Goal: Information Seeking & Learning: Learn about a topic

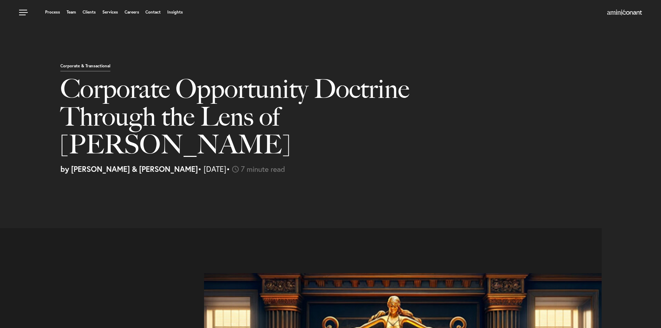
select select "BR"
select select "Austin"
select select "Business and Civil Litigation"
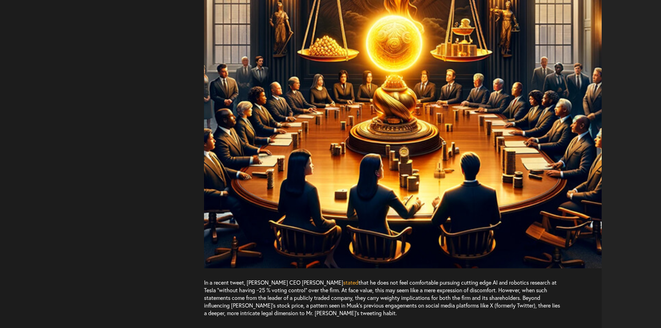
scroll to position [555, 0]
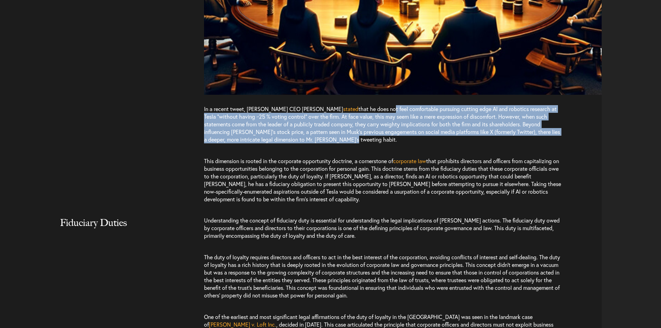
drag, startPoint x: 369, startPoint y: 109, endPoint x: 354, endPoint y: 85, distance: 28.0
click at [354, 105] on p "In a recent tweet, [PERSON_NAME] CEO [PERSON_NAME] stated that he does not feel…" at bounding box center [383, 127] width 358 height 45
click at [354, 105] on span "that he does not feel comfortable pursuing cutting edge AI and robotics researc…" at bounding box center [382, 124] width 356 height 38
drag, startPoint x: 354, startPoint y: 85, endPoint x: 359, endPoint y: 113, distance: 27.8
click at [359, 113] on p "In a recent tweet, [PERSON_NAME] CEO [PERSON_NAME] stated that he does not feel…" at bounding box center [383, 127] width 358 height 45
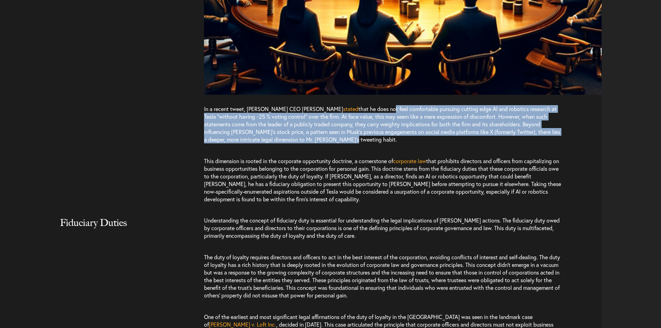
click at [359, 113] on p "In a recent tweet, [PERSON_NAME] CEO [PERSON_NAME] stated that he does not feel…" at bounding box center [383, 127] width 358 height 45
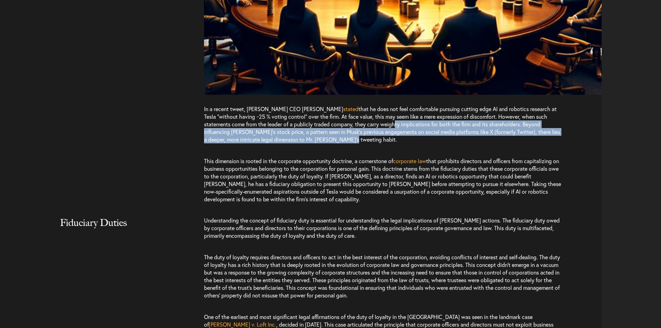
drag, startPoint x: 356, startPoint y: 111, endPoint x: 351, endPoint y: 94, distance: 18.2
click at [351, 105] on p "In a recent tweet, [PERSON_NAME] CEO [PERSON_NAME] stated that he does not feel…" at bounding box center [383, 127] width 358 height 45
click at [351, 105] on span "that he does not feel comfortable pursuing cutting edge AI and robotics researc…" at bounding box center [382, 124] width 356 height 38
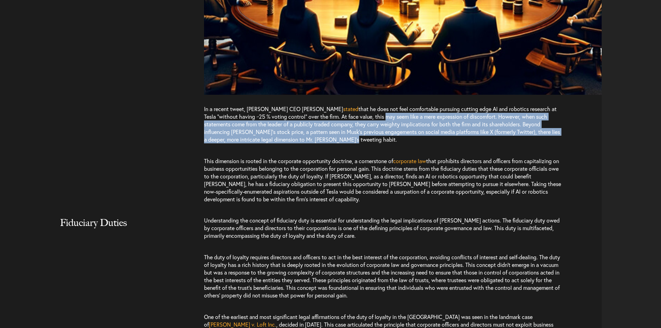
drag, startPoint x: 350, startPoint y: 88, endPoint x: 360, endPoint y: 112, distance: 25.9
click at [360, 112] on p "In a recent tweet, [PERSON_NAME] CEO [PERSON_NAME] stated that he does not feel…" at bounding box center [383, 127] width 358 height 45
drag, startPoint x: 360, startPoint y: 112, endPoint x: 322, endPoint y: 92, distance: 43.4
click at [322, 105] on p "In a recent tweet, [PERSON_NAME] CEO [PERSON_NAME] stated that he does not feel…" at bounding box center [383, 127] width 358 height 45
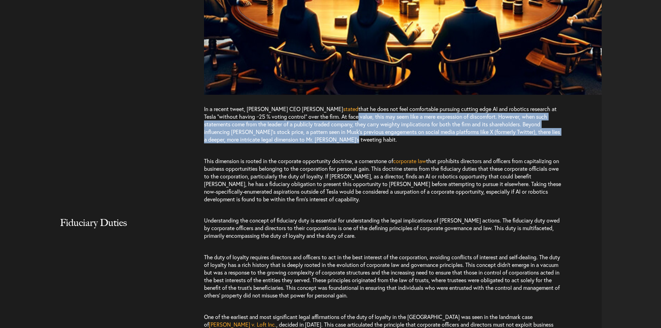
click at [322, 105] on span "that he does not feel comfortable pursuing cutting edge AI and robotics researc…" at bounding box center [382, 124] width 356 height 38
drag, startPoint x: 322, startPoint y: 92, endPoint x: 341, endPoint y: 121, distance: 34.6
click at [341, 121] on p "In a recent tweet, [PERSON_NAME] CEO [PERSON_NAME] stated that he does not feel…" at bounding box center [383, 127] width 358 height 45
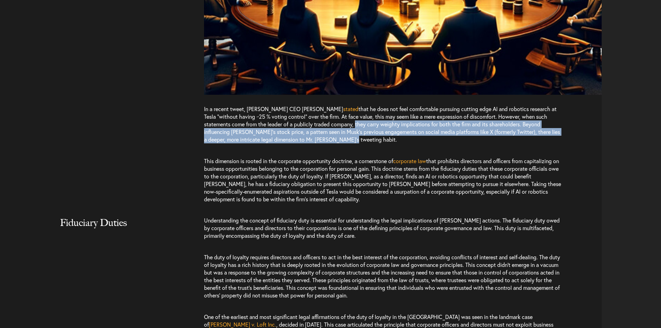
drag, startPoint x: 319, startPoint y: 99, endPoint x: 313, endPoint y: 93, distance: 7.6
click at [313, 105] on p "In a recent tweet, [PERSON_NAME] CEO [PERSON_NAME] stated that he does not feel…" at bounding box center [383, 127] width 358 height 45
click at [313, 105] on span "that he does not feel comfortable pursuing cutting edge AI and robotics researc…" at bounding box center [382, 124] width 356 height 38
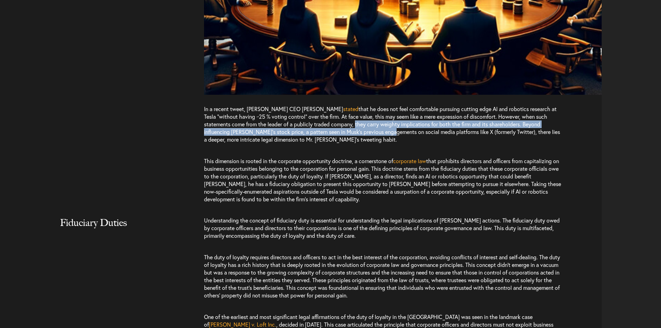
drag, startPoint x: 313, startPoint y: 93, endPoint x: 322, endPoint y: 106, distance: 15.4
click at [322, 106] on span "that he does not feel comfortable pursuing cutting edge AI and robotics researc…" at bounding box center [382, 124] width 356 height 38
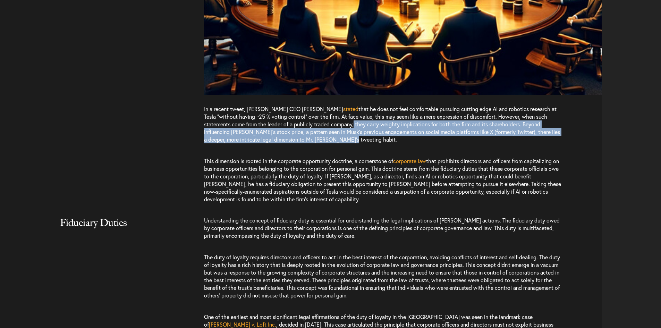
drag, startPoint x: 329, startPoint y: 116, endPoint x: 310, endPoint y: 91, distance: 31.4
click at [310, 105] on p "In a recent tweet, [PERSON_NAME] CEO [PERSON_NAME] stated that he does not feel…" at bounding box center [383, 127] width 358 height 45
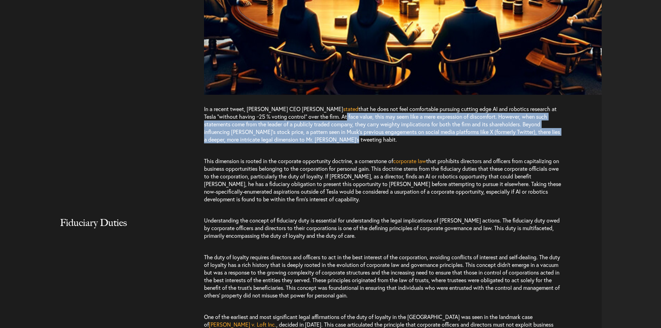
click at [310, 105] on span "that he does not feel comfortable pursuing cutting edge AI and robotics researc…" at bounding box center [382, 124] width 356 height 38
drag, startPoint x: 310, startPoint y: 91, endPoint x: 326, endPoint y: 114, distance: 27.9
click at [326, 114] on p "In a recent tweet, [PERSON_NAME] CEO [PERSON_NAME] stated that he does not feel…" at bounding box center [383, 127] width 358 height 45
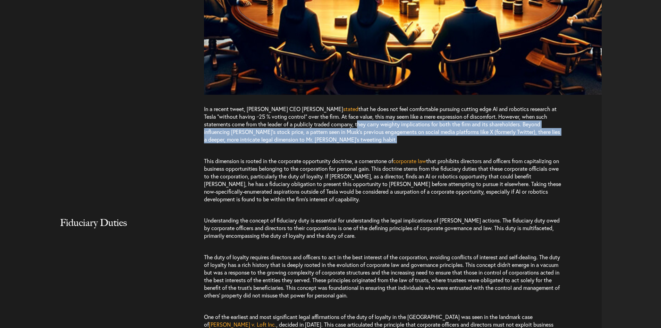
drag, startPoint x: 326, startPoint y: 114, endPoint x: 316, endPoint y: 96, distance: 20.3
click at [317, 105] on p "In a recent tweet, [PERSON_NAME] CEO [PERSON_NAME] stated that he does not feel…" at bounding box center [383, 127] width 358 height 45
click at [316, 105] on span "that he does not feel comfortable pursuing cutting edge AI and robotics researc…" at bounding box center [382, 124] width 356 height 38
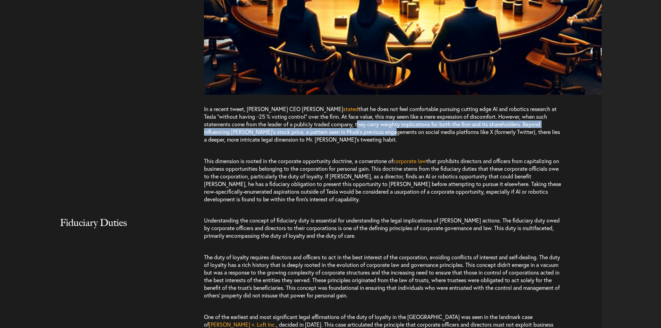
drag, startPoint x: 316, startPoint y: 96, endPoint x: 322, endPoint y: 108, distance: 13.5
click at [322, 108] on p "In a recent tweet, [PERSON_NAME] CEO [PERSON_NAME] stated that he does not feel…" at bounding box center [383, 127] width 358 height 45
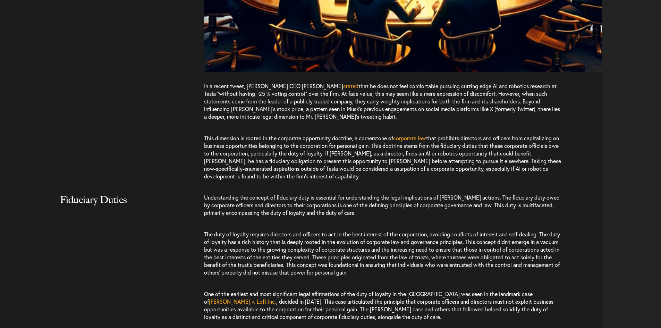
scroll to position [590, 0]
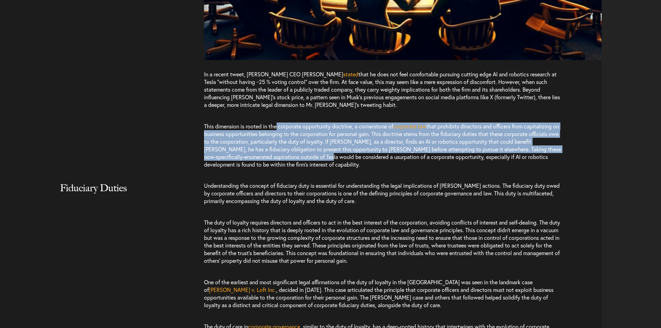
drag, startPoint x: 325, startPoint y: 133, endPoint x: 276, endPoint y: 101, distance: 58.5
click at [276, 115] on p "This dimension is rooted in the corporate opportunity doctrine, a cornerstone o…" at bounding box center [383, 145] width 358 height 60
click at [276, 122] on span "This dimension is rooted in the corporate opportunity doctrine, a cornerstone of" at bounding box center [298, 125] width 189 height 7
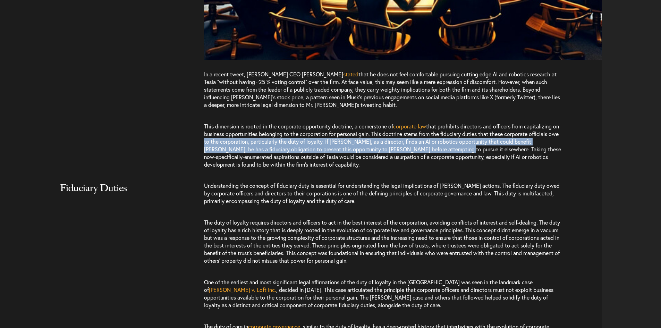
drag, startPoint x: 210, startPoint y: 112, endPoint x: 440, endPoint y: 120, distance: 229.7
click at [440, 122] on span "that prohibits directors and officers from capitalizing on business opportuniti…" at bounding box center [382, 144] width 357 height 45
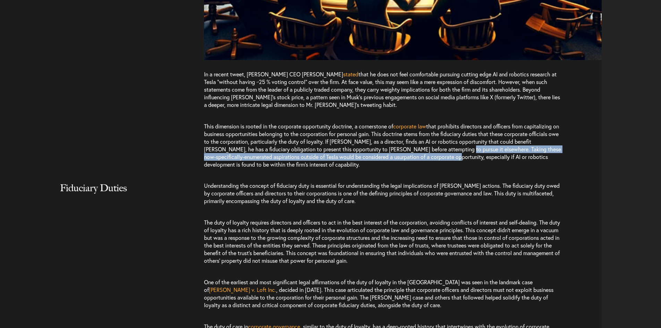
drag, startPoint x: 440, startPoint y: 120, endPoint x: 447, endPoint y: 132, distance: 14.2
click at [447, 132] on span "that prohibits directors and officers from capitalizing on business opportuniti…" at bounding box center [382, 144] width 357 height 45
drag, startPoint x: 449, startPoint y: 141, endPoint x: 411, endPoint y: 110, distance: 49.3
click at [414, 115] on p "This dimension is rooted in the corporate opportunity doctrine, a cornerstone o…" at bounding box center [383, 145] width 358 height 60
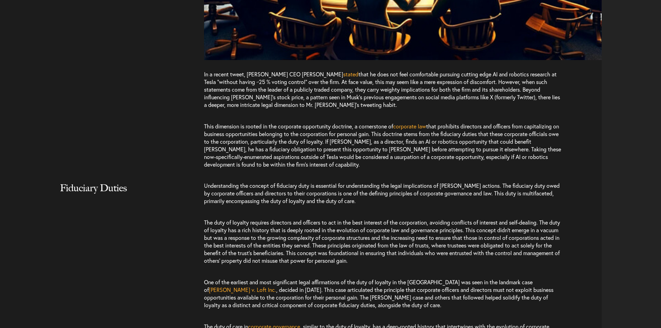
click at [411, 122] on span "that prohibits directors and officers from capitalizing on business opportuniti…" at bounding box center [382, 144] width 357 height 45
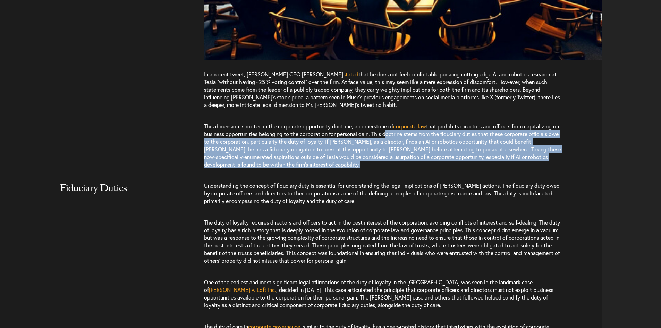
drag, startPoint x: 411, startPoint y: 110, endPoint x: 436, endPoint y: 146, distance: 43.9
click at [436, 146] on p "This dimension is rooted in the corporate opportunity doctrine, a cornerstone o…" at bounding box center [383, 145] width 358 height 60
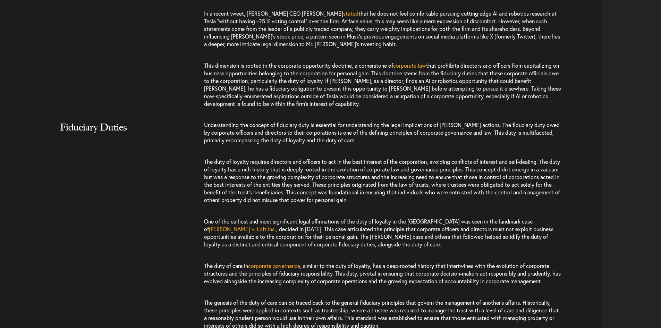
scroll to position [659, 0]
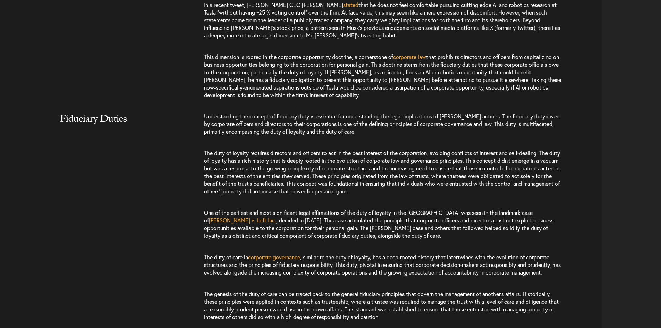
drag, startPoint x: 135, startPoint y: 93, endPoint x: 153, endPoint y: 127, distance: 38.0
click at [153, 127] on div "Fiduciary Duties Understanding the concept of fiduciary duty is essential for u…" at bounding box center [303, 326] width 596 height 429
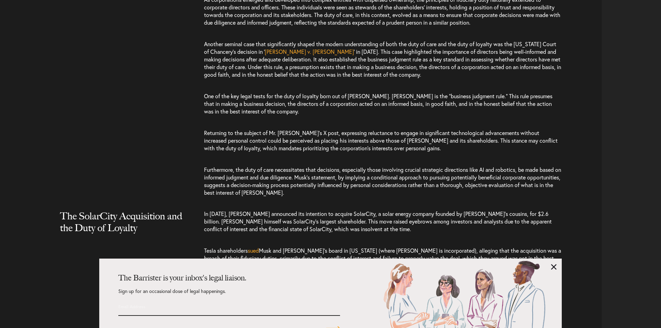
scroll to position [1006, 0]
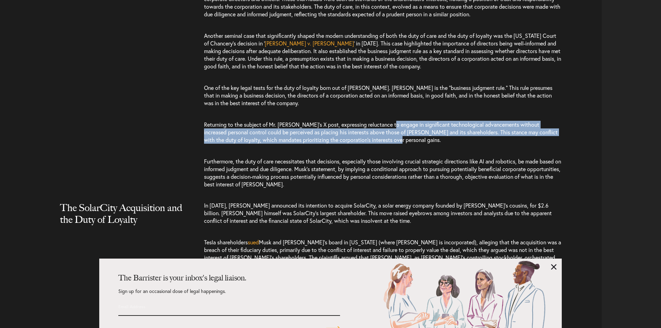
drag, startPoint x: 407, startPoint y: 112, endPoint x: 395, endPoint y: 90, distance: 25.2
click at [395, 114] on p "Returning to the subject of Mr. [PERSON_NAME]’s X post, expressing reluctance t…" at bounding box center [383, 132] width 358 height 37
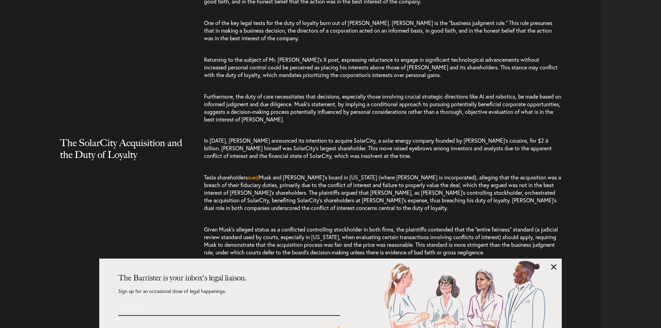
scroll to position [1075, 0]
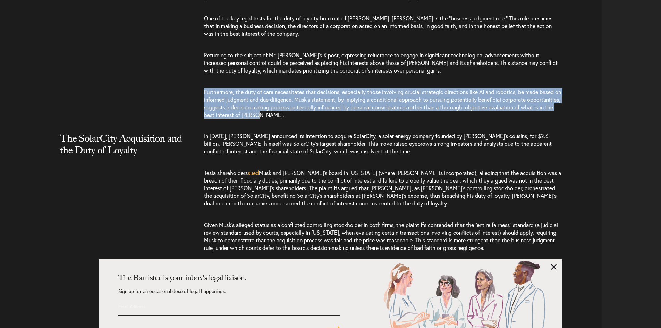
drag, startPoint x: 395, startPoint y: 90, endPoint x: 153, endPoint y: 59, distance: 244.0
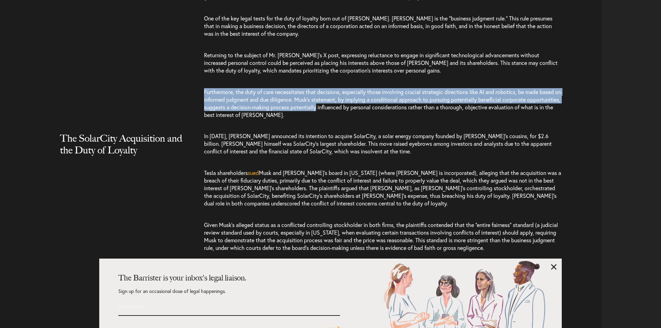
drag, startPoint x: 153, startPoint y: 59, endPoint x: 337, endPoint y: 79, distance: 185.2
click at [337, 88] on span "Furthermore, the duty of care necessitates that decisions, especially those inv…" at bounding box center [382, 103] width 357 height 30
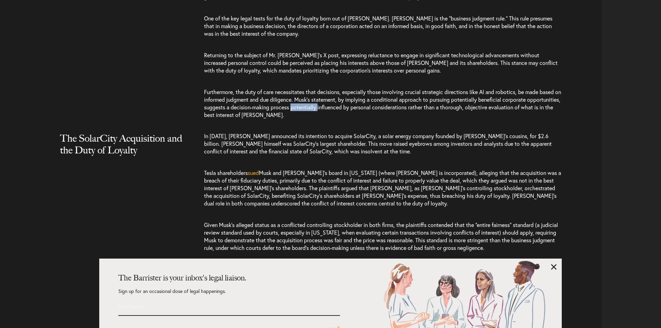
click at [337, 88] on span "Furthermore, the duty of care necessitates that decisions, especially those inv…" at bounding box center [382, 103] width 357 height 30
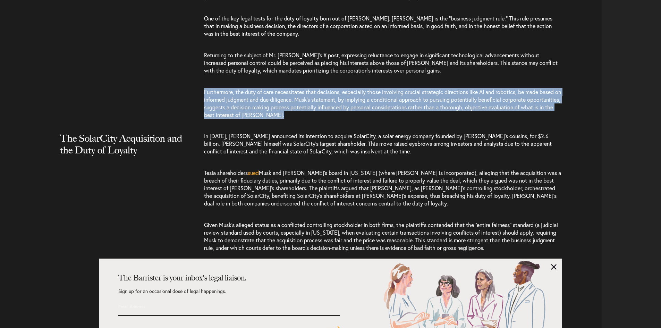
click at [337, 88] on span "Furthermore, the duty of care necessitates that decisions, especially those inv…" at bounding box center [382, 103] width 357 height 30
click at [289, 92] on p "Furthermore, the duty of care necessitates that decisions, especially those inv…" at bounding box center [383, 103] width 358 height 44
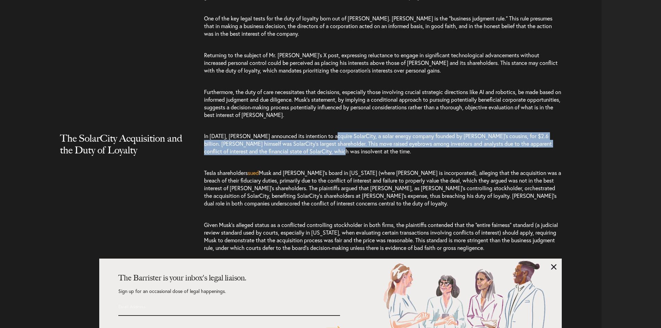
drag, startPoint x: 408, startPoint y: 128, endPoint x: 329, endPoint y: 107, distance: 81.7
click at [329, 132] on p "In [DATE], [PERSON_NAME] announced its intention to acquire SolarCity, a solar …" at bounding box center [383, 147] width 358 height 30
click at [329, 132] on span "In [DATE], [PERSON_NAME] announced its intention to acquire SolarCity, a solar …" at bounding box center [377, 143] width 347 height 23
drag, startPoint x: 329, startPoint y: 107, endPoint x: 345, endPoint y: 126, distance: 24.9
click at [345, 132] on p "In [DATE], [PERSON_NAME] announced its intention to acquire SolarCity, a solar …" at bounding box center [383, 147] width 358 height 30
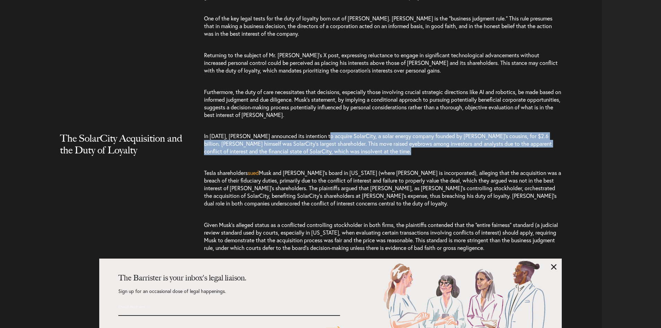
click at [345, 132] on p "In [DATE], [PERSON_NAME] announced its intention to acquire SolarCity, a solar …" at bounding box center [383, 147] width 358 height 30
drag, startPoint x: 342, startPoint y: 124, endPoint x: 327, endPoint y: 108, distance: 22.3
click at [327, 132] on p "In [DATE], [PERSON_NAME] announced its intention to acquire SolarCity, a solar …" at bounding box center [383, 147] width 358 height 30
click at [327, 132] on span "In [DATE], [PERSON_NAME] announced its intention to acquire SolarCity, a solar …" at bounding box center [377, 143] width 347 height 23
drag, startPoint x: 327, startPoint y: 108, endPoint x: 341, endPoint y: 123, distance: 20.6
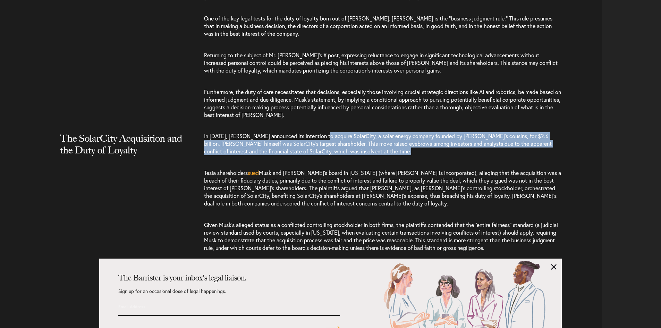
click at [341, 132] on p "In [DATE], [PERSON_NAME] announced its intention to acquire SolarCity, a solar …" at bounding box center [383, 147] width 358 height 30
drag, startPoint x: 341, startPoint y: 123, endPoint x: 333, endPoint y: 108, distance: 17.1
click at [333, 132] on p "In [DATE], [PERSON_NAME] announced its intention to acquire SolarCity, a solar …" at bounding box center [383, 147] width 358 height 30
click at [333, 132] on span "In [DATE], [PERSON_NAME] announced its intention to acquire SolarCity, a solar …" at bounding box center [377, 143] width 347 height 23
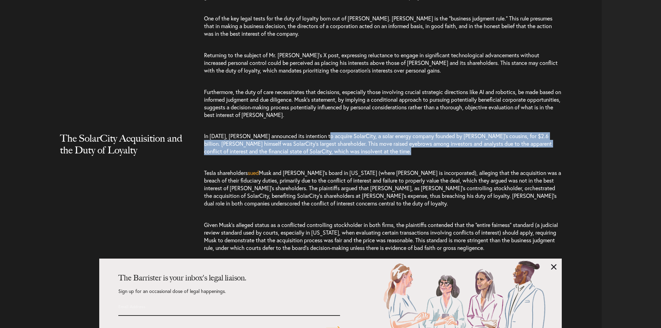
drag, startPoint x: 333, startPoint y: 108, endPoint x: 348, endPoint y: 127, distance: 24.7
click at [347, 132] on p "In [DATE], [PERSON_NAME] announced its intention to acquire SolarCity, a solar …" at bounding box center [383, 147] width 358 height 30
click at [348, 132] on p "In [DATE], [PERSON_NAME] announced its intention to acquire SolarCity, a solar …" at bounding box center [383, 147] width 358 height 30
drag, startPoint x: 348, startPoint y: 127, endPoint x: 332, endPoint y: 106, distance: 26.3
click at [332, 132] on p "In [DATE], [PERSON_NAME] announced its intention to acquire SolarCity, a solar …" at bounding box center [383, 147] width 358 height 30
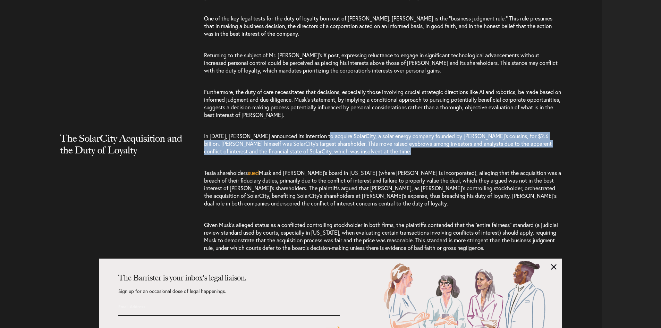
click at [332, 132] on span "In [DATE], [PERSON_NAME] announced its intention to acquire SolarCity, a solar …" at bounding box center [377, 143] width 347 height 23
drag, startPoint x: 332, startPoint y: 106, endPoint x: 349, endPoint y: 126, distance: 26.1
click at [349, 132] on p "In [DATE], [PERSON_NAME] announced its intention to acquire SolarCity, a solar …" at bounding box center [383, 147] width 358 height 30
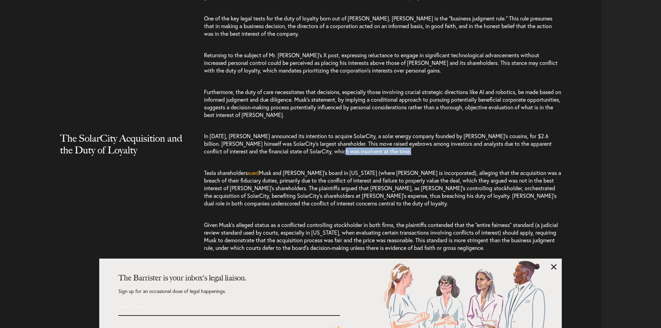
click at [349, 132] on p "In [DATE], [PERSON_NAME] announced its intention to acquire SolarCity, a solar …" at bounding box center [383, 147] width 358 height 30
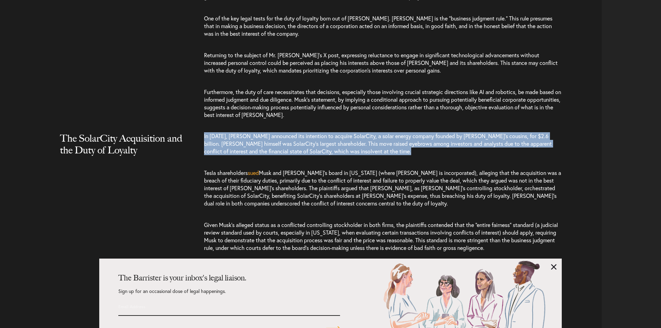
click at [349, 132] on p "In [DATE], [PERSON_NAME] announced its intention to acquire SolarCity, a solar …" at bounding box center [383, 147] width 358 height 30
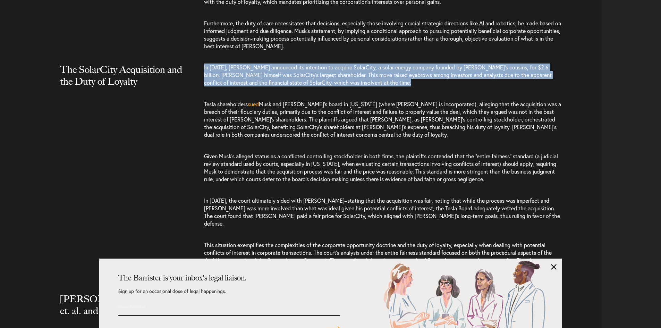
scroll to position [1144, 0]
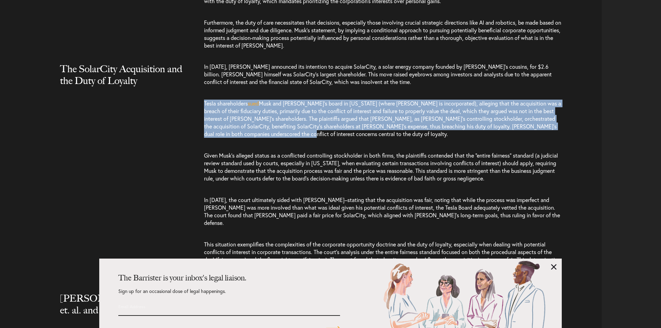
drag, startPoint x: 342, startPoint y: 111, endPoint x: 204, endPoint y: 77, distance: 142.4
click at [204, 93] on p "Tesla shareholders sued [PERSON_NAME] and [PERSON_NAME]’s board in [US_STATE] (…" at bounding box center [383, 119] width 358 height 52
click at [204, 100] on span "Tesla shareholders" at bounding box center [226, 103] width 44 height 7
drag, startPoint x: 204, startPoint y: 77, endPoint x: 403, endPoint y: 109, distance: 202.0
click at [403, 109] on p "Tesla shareholders sued [PERSON_NAME] and [PERSON_NAME]’s board in [US_STATE] (…" at bounding box center [383, 119] width 358 height 52
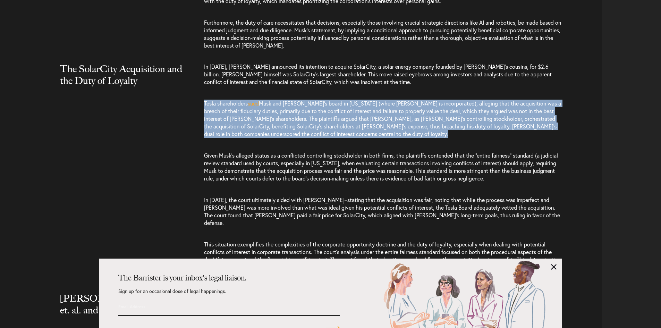
click at [403, 109] on p "Tesla shareholders sued [PERSON_NAME] and [PERSON_NAME]’s board in [US_STATE] (…" at bounding box center [383, 119] width 358 height 52
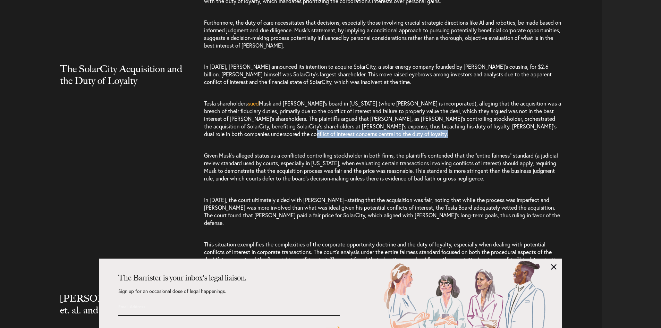
click at [403, 109] on p "Tesla shareholders sued [PERSON_NAME] and [PERSON_NAME]’s board in [US_STATE] (…" at bounding box center [383, 119] width 358 height 52
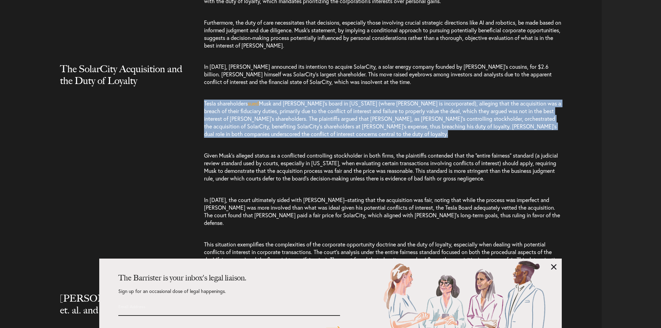
click at [403, 109] on p "Tesla shareholders sued [PERSON_NAME] and [PERSON_NAME]’s board in [US_STATE] (…" at bounding box center [383, 119] width 358 height 52
click at [387, 103] on p "Tesla shareholders sued [PERSON_NAME] and [PERSON_NAME]’s board in [US_STATE] (…" at bounding box center [383, 119] width 358 height 52
drag, startPoint x: 336, startPoint y: 100, endPoint x: 207, endPoint y: 78, distance: 131.2
click at [207, 93] on p "Tesla shareholders sued [PERSON_NAME] and [PERSON_NAME]’s board in [US_STATE] (…" at bounding box center [383, 119] width 358 height 52
click at [207, 100] on span "Tesla shareholders" at bounding box center [226, 103] width 44 height 7
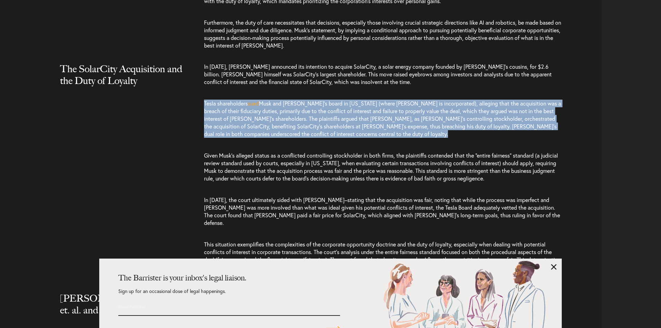
drag, startPoint x: 207, startPoint y: 78, endPoint x: 473, endPoint y: 110, distance: 267.9
click at [473, 110] on p "Tesla shareholders sued [PERSON_NAME] and [PERSON_NAME]’s board in [US_STATE] (…" at bounding box center [383, 119] width 358 height 52
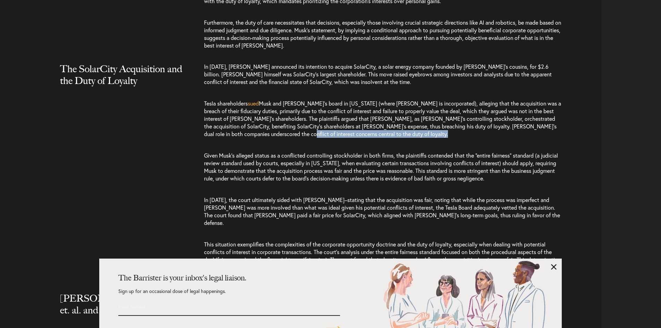
click at [473, 110] on p "Tesla shareholders sued [PERSON_NAME] and [PERSON_NAME]’s board in [US_STATE] (…" at bounding box center [383, 119] width 358 height 52
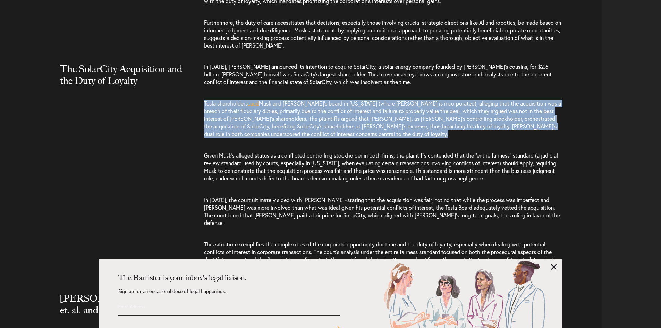
click at [473, 110] on p "Tesla shareholders sued [PERSON_NAME] and [PERSON_NAME]’s board in [US_STATE] (…" at bounding box center [383, 119] width 358 height 52
click at [439, 106] on p "Tesla shareholders sued [PERSON_NAME] and [PERSON_NAME]’s board in [US_STATE] (…" at bounding box center [383, 119] width 358 height 52
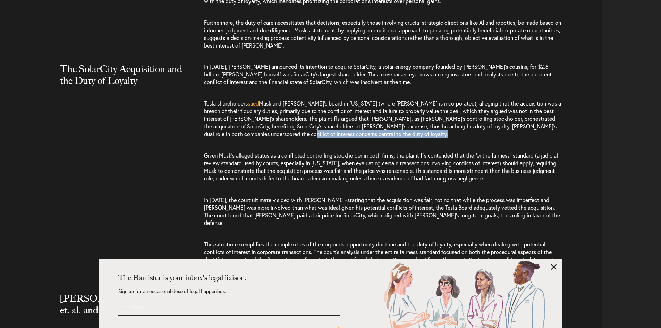
click at [439, 106] on p "Tesla shareholders sued [PERSON_NAME] and [PERSON_NAME]’s board in [US_STATE] (…" at bounding box center [383, 119] width 358 height 52
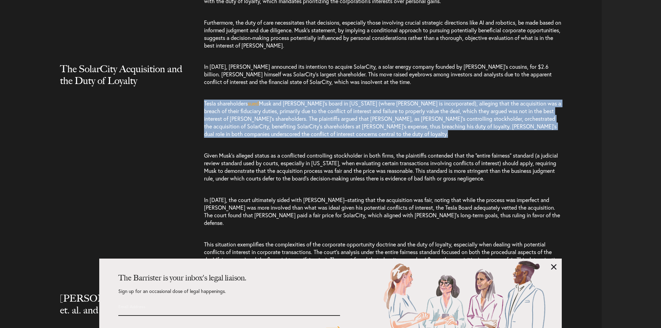
click at [439, 106] on p "Tesla shareholders sued [PERSON_NAME] and [PERSON_NAME]’s board in [US_STATE] (…" at bounding box center [383, 119] width 358 height 52
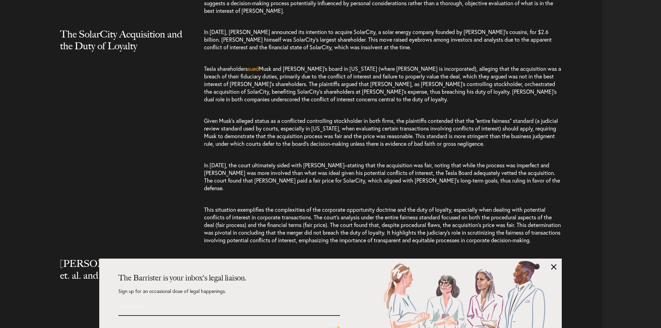
click at [410, 117] on span "Given Musk’s alleged status as a conflicted controlling stockholder in both fir…" at bounding box center [381, 132] width 354 height 30
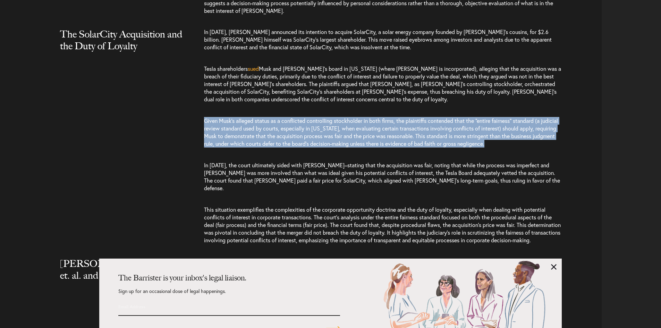
click at [410, 117] on span "Given Musk’s alleged status as a conflicted controlling stockholder in both fir…" at bounding box center [381, 132] width 354 height 30
click at [395, 117] on span "Given Musk’s alleged status as a conflicted controlling stockholder in both fir…" at bounding box center [381, 132] width 354 height 30
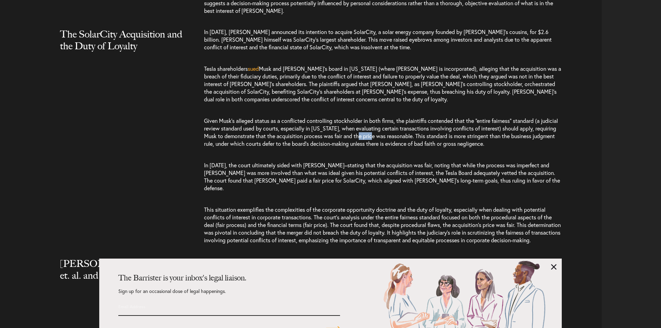
click at [395, 117] on span "Given Musk’s alleged status as a conflicted controlling stockholder in both fir…" at bounding box center [381, 132] width 354 height 30
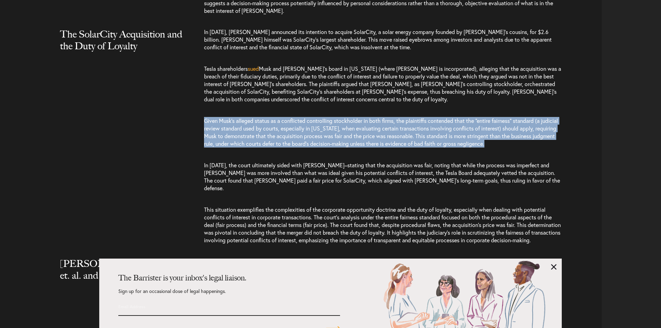
click at [395, 117] on span "Given Musk’s alleged status as a conflicted controlling stockholder in both fir…" at bounding box center [381, 132] width 354 height 30
click at [378, 117] on span "Given Musk’s alleged status as a conflicted controlling stockholder in both fir…" at bounding box center [381, 132] width 354 height 30
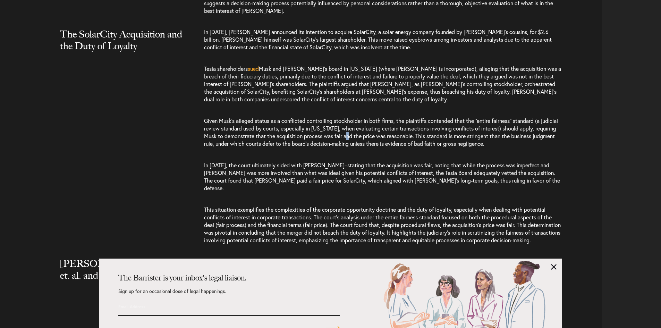
click at [378, 117] on span "Given Musk’s alleged status as a conflicted controlling stockholder in both fir…" at bounding box center [381, 132] width 354 height 30
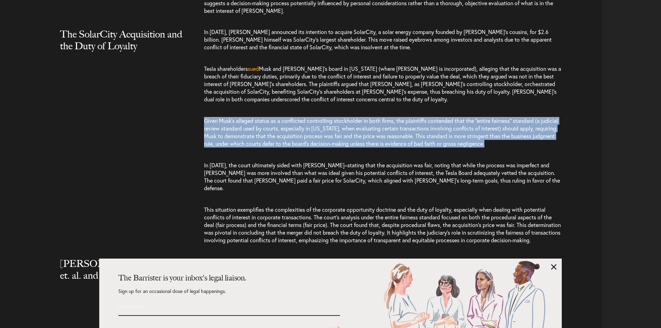
click at [378, 117] on span "Given Musk’s alleged status as a conflicted controlling stockholder in both fir…" at bounding box center [381, 132] width 354 height 30
click at [360, 117] on span "Given Musk’s alleged status as a conflicted controlling stockholder in both fir…" at bounding box center [381, 132] width 354 height 30
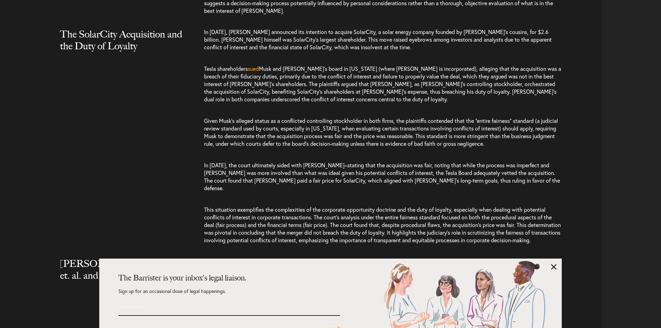
click at [360, 117] on span "Given Musk’s alleged status as a conflicted controlling stockholder in both fir…" at bounding box center [381, 132] width 354 height 30
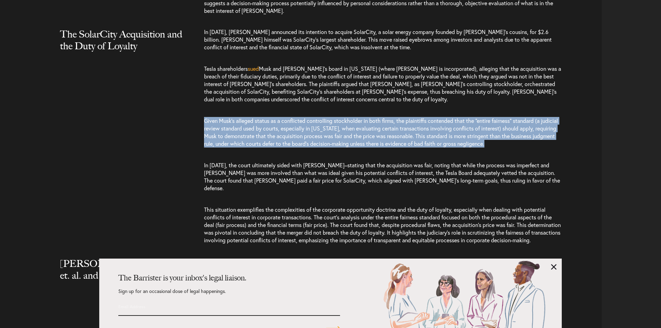
click at [360, 117] on span "Given Musk’s alleged status as a conflicted controlling stockholder in both fir…" at bounding box center [381, 132] width 354 height 30
click at [349, 117] on span "Given Musk’s alleged status as a conflicted controlling stockholder in both fir…" at bounding box center [381, 132] width 354 height 30
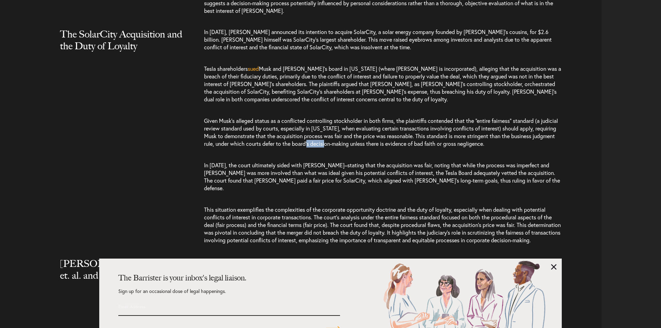
click at [349, 117] on span "Given Musk’s alleged status as a conflicted controlling stockholder in both fir…" at bounding box center [381, 132] width 354 height 30
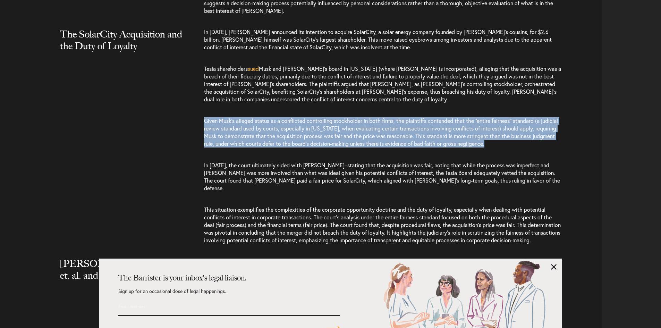
click at [349, 117] on span "Given Musk’s alleged status as a conflicted controlling stockholder in both fir…" at bounding box center [381, 132] width 354 height 30
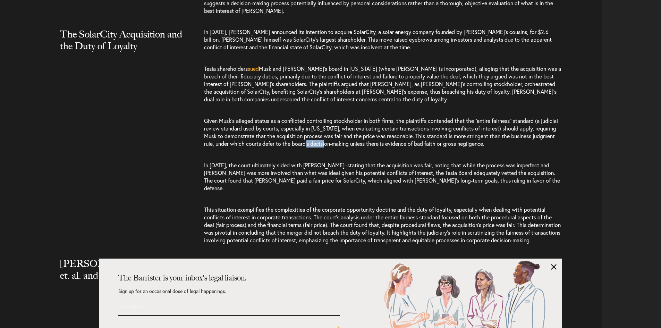
click at [349, 117] on span "Given Musk’s alleged status as a conflicted controlling stockholder in both fir…" at bounding box center [381, 132] width 354 height 30
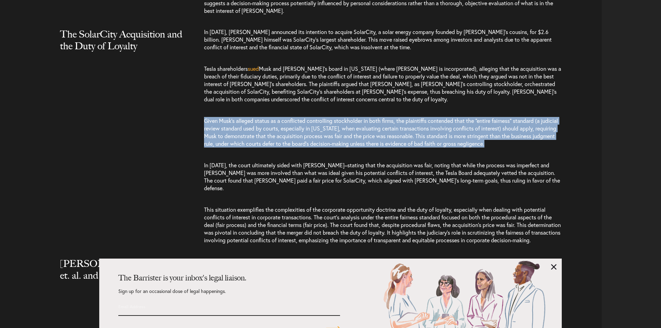
click at [349, 117] on span "Given Musk’s alleged status as a conflicted controlling stockholder in both fir…" at bounding box center [381, 132] width 354 height 30
click at [333, 117] on span "Given Musk’s alleged status as a conflicted controlling stockholder in both fir…" at bounding box center [381, 132] width 354 height 30
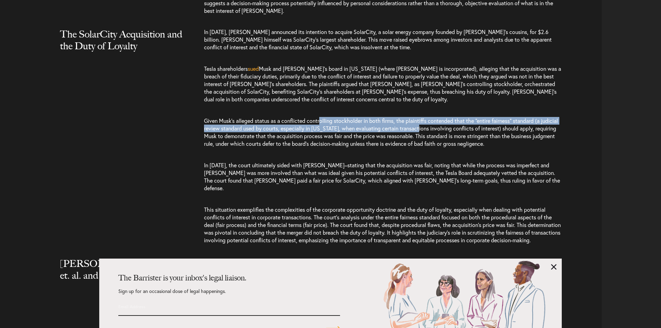
drag, startPoint x: 322, startPoint y: 94, endPoint x: 439, endPoint y: 100, distance: 117.0
click at [439, 117] on span "Given Musk’s alleged status as a conflicted controlling stockholder in both fir…" at bounding box center [381, 132] width 354 height 30
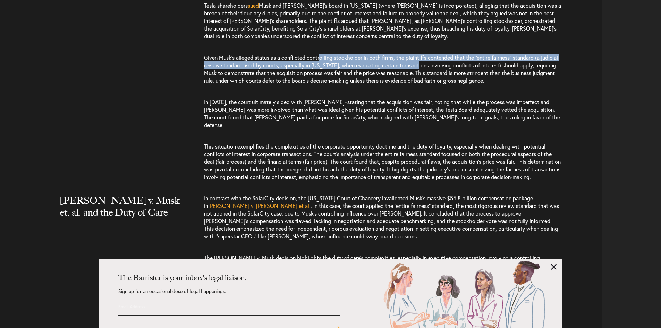
scroll to position [1248, 0]
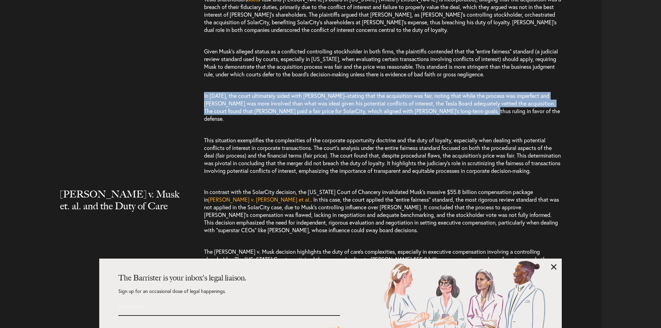
drag, startPoint x: 509, startPoint y: 84, endPoint x: 161, endPoint y: 70, distance: 348.1
click at [161, 70] on div "The SolarCity Acquisition and the Duty of Loyalty In [DATE], [PERSON_NAME] anno…" at bounding box center [303, 70] width 596 height 223
drag, startPoint x: 158, startPoint y: 70, endPoint x: 172, endPoint y: 101, distance: 32.9
click at [172, 101] on div "The SolarCity Acquisition and the Duty of Loyalty In [DATE], [PERSON_NAME] anno…" at bounding box center [303, 70] width 596 height 223
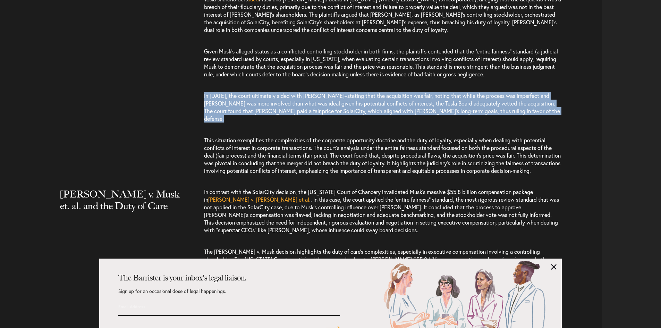
click at [172, 101] on div "The SolarCity Acquisition and the Duty of Loyalty In [DATE], [PERSON_NAME] anno…" at bounding box center [303, 70] width 596 height 223
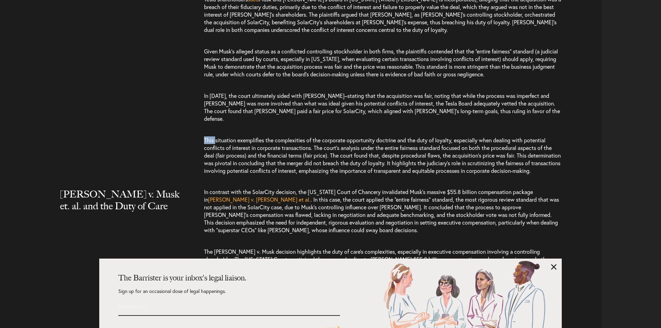
click at [172, 101] on div "The SolarCity Acquisition and the Duty of Loyalty In [DATE], [PERSON_NAME] anno…" at bounding box center [303, 70] width 596 height 223
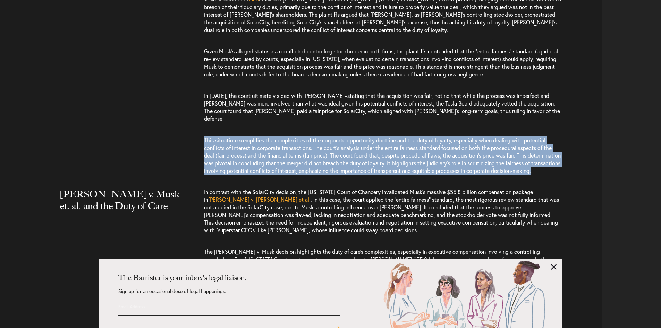
click at [172, 101] on div "The SolarCity Acquisition and the Duty of Loyalty In [DATE], [PERSON_NAME] anno…" at bounding box center [303, 70] width 596 height 223
click at [176, 106] on div "The SolarCity Acquisition and the Duty of Loyalty In [DATE], [PERSON_NAME] anno…" at bounding box center [303, 70] width 596 height 223
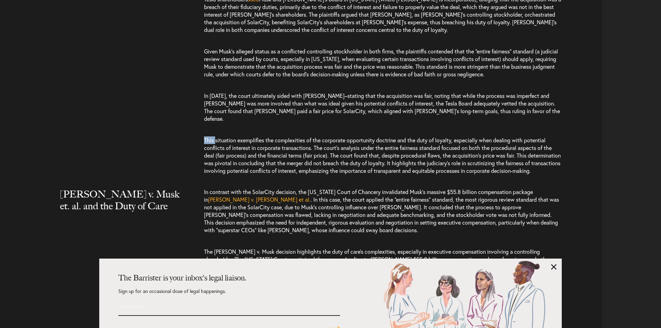
click at [176, 106] on div "The SolarCity Acquisition and the Duty of Loyalty In [DATE], [PERSON_NAME] anno…" at bounding box center [303, 70] width 596 height 223
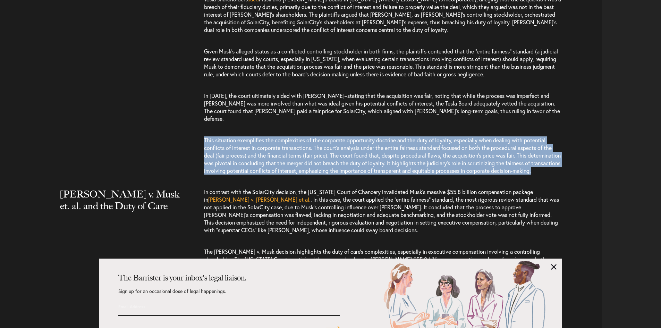
click at [176, 106] on div "The SolarCity Acquisition and the Duty of Loyalty In [DATE], [PERSON_NAME] anno…" at bounding box center [303, 70] width 596 height 223
click at [166, 108] on div "The SolarCity Acquisition and the Duty of Loyalty In [DATE], [PERSON_NAME] anno…" at bounding box center [303, 70] width 596 height 223
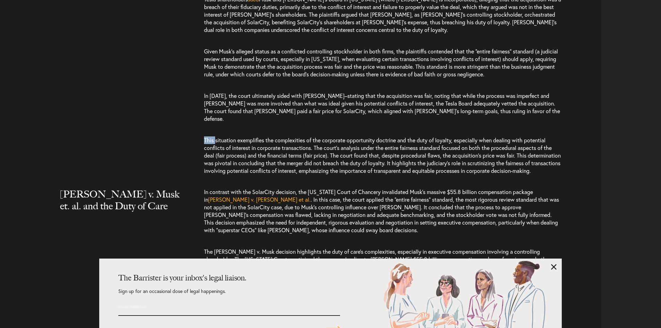
click at [166, 108] on div "The SolarCity Acquisition and the Duty of Loyalty In [DATE], [PERSON_NAME] anno…" at bounding box center [303, 70] width 596 height 223
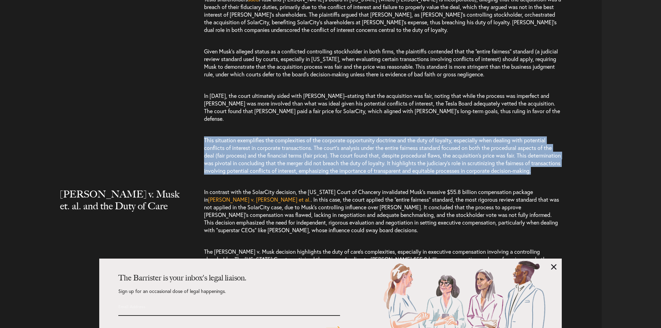
click at [166, 108] on div "The SolarCity Acquisition and the Duty of Loyalty In [DATE], [PERSON_NAME] anno…" at bounding box center [303, 70] width 596 height 223
click at [139, 107] on div "The SolarCity Acquisition and the Duty of Loyalty In [DATE], [PERSON_NAME] anno…" at bounding box center [303, 70] width 596 height 223
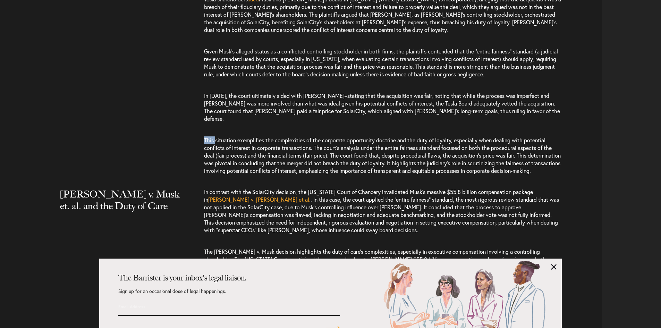
click at [139, 107] on div "The SolarCity Acquisition and the Duty of Loyalty In [DATE], [PERSON_NAME] anno…" at bounding box center [303, 70] width 596 height 223
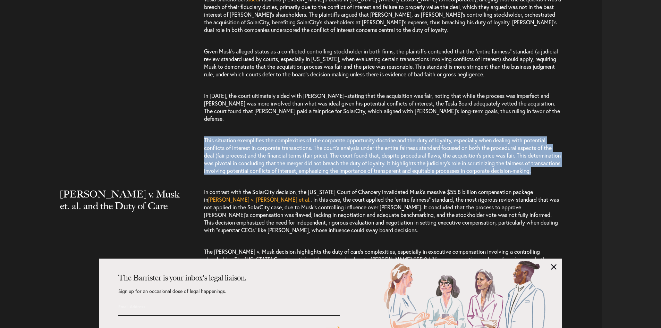
click at [139, 107] on div "The SolarCity Acquisition and the Duty of Loyalty In [DATE], [PERSON_NAME] anno…" at bounding box center [303, 70] width 596 height 223
click at [134, 109] on div "The SolarCity Acquisition and the Duty of Loyalty In [DATE], [PERSON_NAME] anno…" at bounding box center [303, 70] width 596 height 223
drag, startPoint x: 129, startPoint y: 107, endPoint x: 394, endPoint y: 141, distance: 266.7
click at [394, 141] on div "The SolarCity Acquisition and the Duty of Loyalty In [DATE], [PERSON_NAME] anno…" at bounding box center [303, 70] width 596 height 223
click at [394, 141] on p "This situation exemplifies the complexities of the corporate opportunity doctri…" at bounding box center [383, 155] width 358 height 52
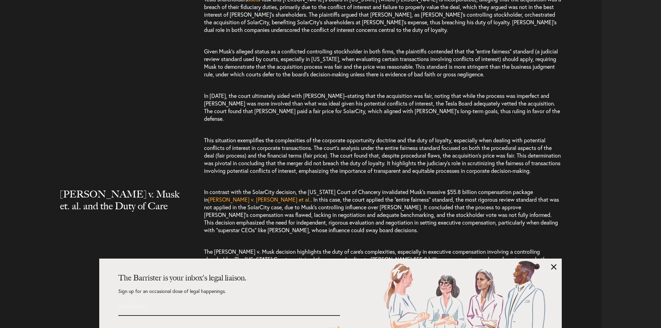
click at [394, 141] on p "This situation exemplifies the complexities of the corporate opportunity doctri…" at bounding box center [383, 155] width 358 height 52
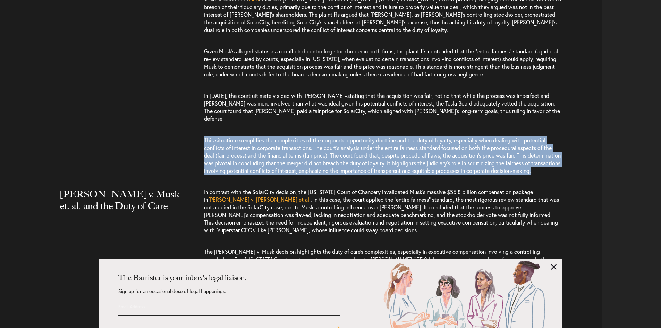
click at [394, 141] on p "This situation exemplifies the complexities of the corporate opportunity doctri…" at bounding box center [383, 155] width 358 height 52
click at [373, 143] on p "This situation exemplifies the complexities of the corporate opportunity doctri…" at bounding box center [383, 155] width 358 height 52
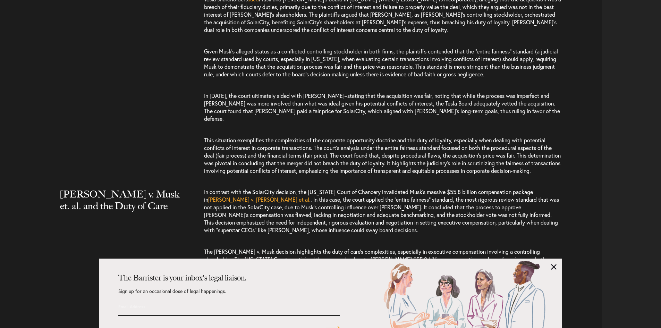
click at [373, 143] on p "This situation exemplifies the complexities of the corporate opportunity doctri…" at bounding box center [383, 155] width 358 height 52
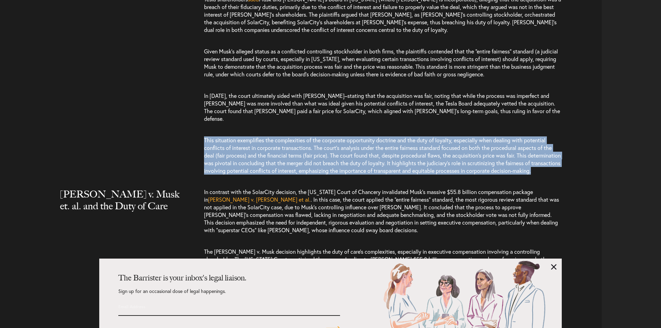
click at [373, 143] on p "This situation exemplifies the complexities of the corporate opportunity doctri…" at bounding box center [383, 155] width 358 height 52
click at [345, 140] on p "This situation exemplifies the complexities of the corporate opportunity doctri…" at bounding box center [383, 155] width 358 height 52
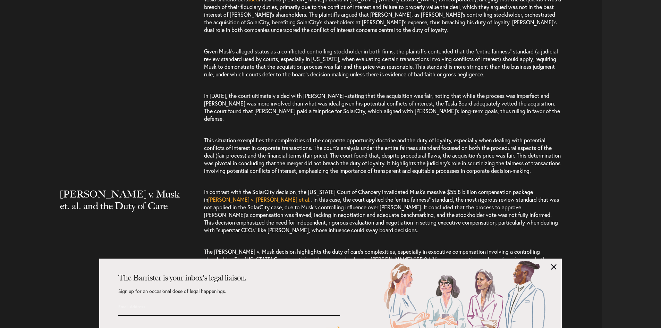
click at [345, 140] on p "This situation exemplifies the complexities of the corporate opportunity doctri…" at bounding box center [383, 155] width 358 height 52
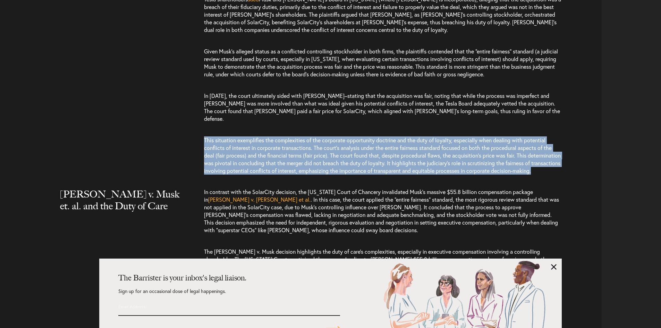
click at [345, 140] on p "This situation exemplifies the complexities of the corporate opportunity doctri…" at bounding box center [383, 155] width 358 height 52
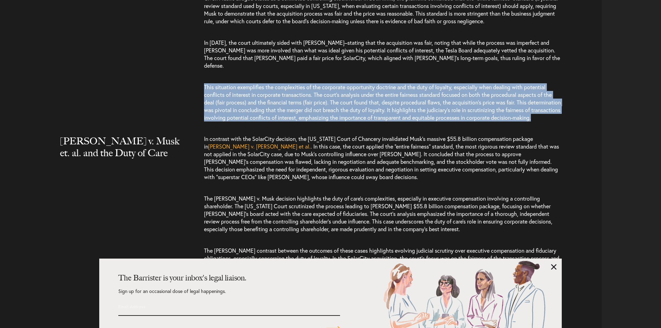
scroll to position [1318, 0]
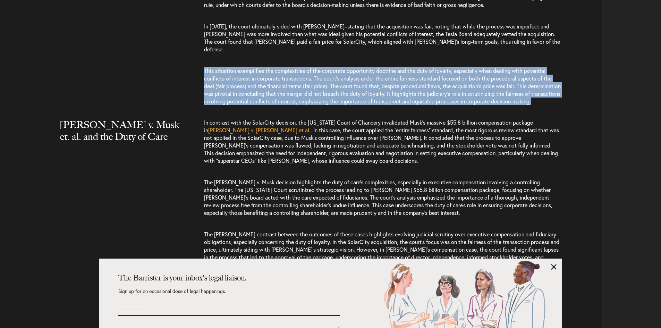
click at [305, 67] on span "This situation exemplifies the complexities of the corporate opportunity doctri…" at bounding box center [382, 86] width 356 height 38
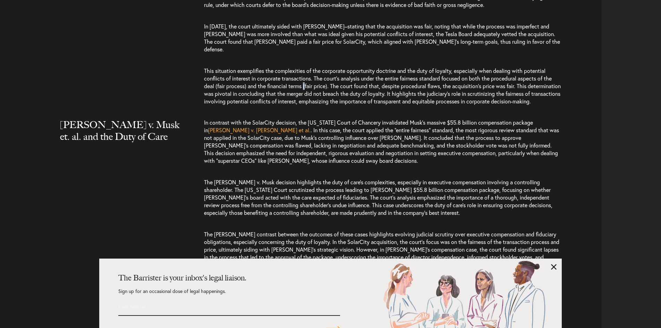
click at [305, 67] on span "This situation exemplifies the complexities of the corporate opportunity doctri…" at bounding box center [382, 86] width 356 height 38
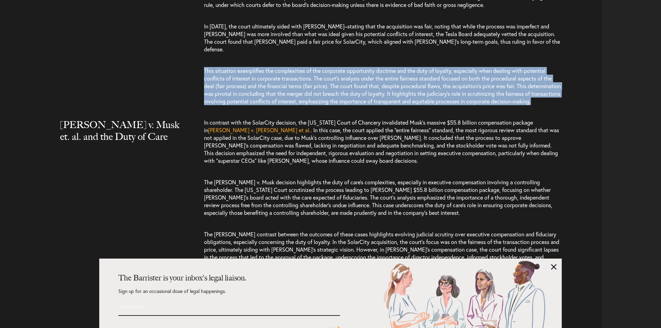
click at [305, 67] on span "This situation exemplifies the complexities of the corporate opportunity doctri…" at bounding box center [382, 86] width 356 height 38
click at [288, 67] on span "This situation exemplifies the complexities of the corporate opportunity doctri…" at bounding box center [382, 86] width 356 height 38
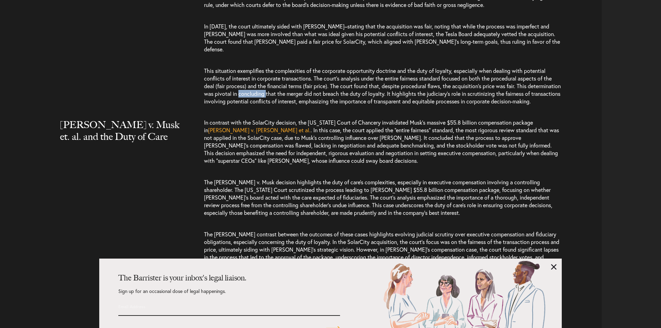
click at [288, 67] on span "This situation exemplifies the complexities of the corporate opportunity doctri…" at bounding box center [382, 86] width 356 height 38
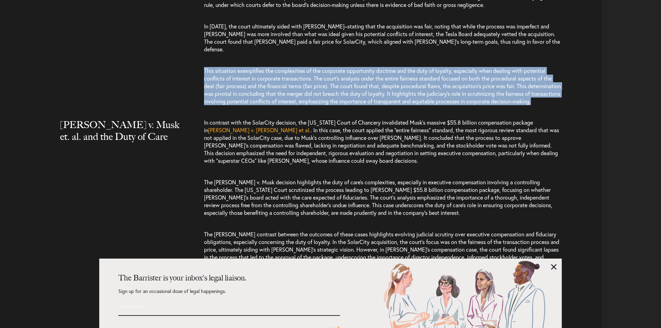
click at [288, 67] on span "This situation exemplifies the complexities of the corporate opportunity doctri…" at bounding box center [382, 86] width 356 height 38
click at [288, 71] on p "This situation exemplifies the complexities of the corporate opportunity doctri…" at bounding box center [383, 86] width 358 height 52
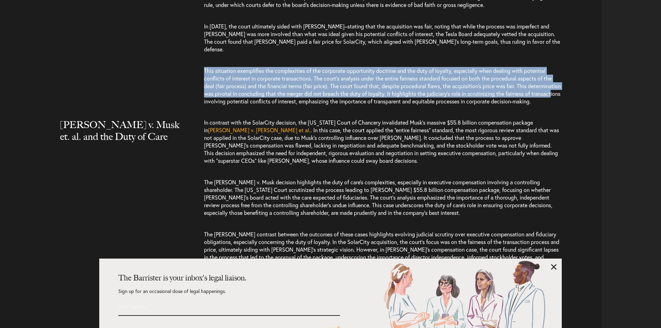
drag, startPoint x: 251, startPoint y: 68, endPoint x: 140, endPoint y: 33, distance: 116.3
click at [140, 33] on div "The SolarCity Acquisition and the Duty of Loyalty In [DATE], [PERSON_NAME] anno…" at bounding box center [303, 0] width 596 height 223
drag, startPoint x: 140, startPoint y: 33, endPoint x: 277, endPoint y: 69, distance: 141.8
click at [277, 69] on div "The SolarCity Acquisition and the Duty of Loyalty In [DATE], [PERSON_NAME] anno…" at bounding box center [303, 0] width 596 height 223
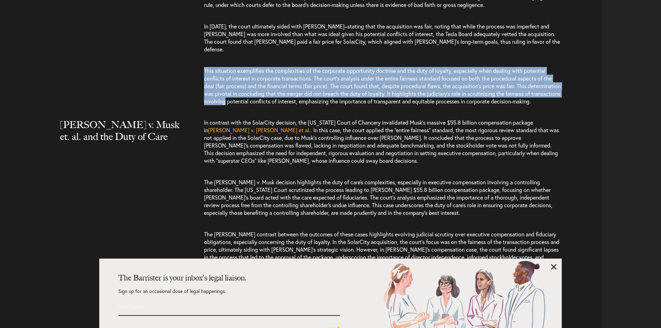
click at [277, 69] on span "This situation exemplifies the complexities of the corporate opportunity doctri…" at bounding box center [382, 86] width 356 height 38
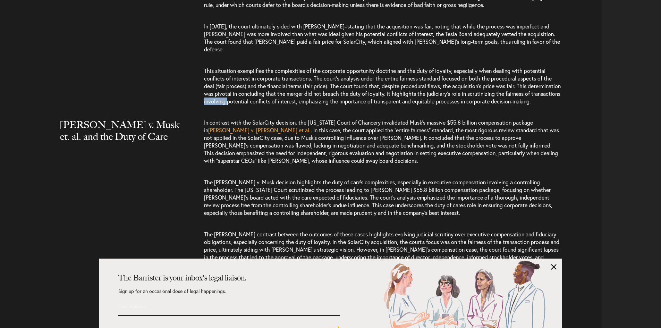
click at [277, 69] on span "This situation exemplifies the complexities of the corporate opportunity doctri…" at bounding box center [382, 86] width 356 height 38
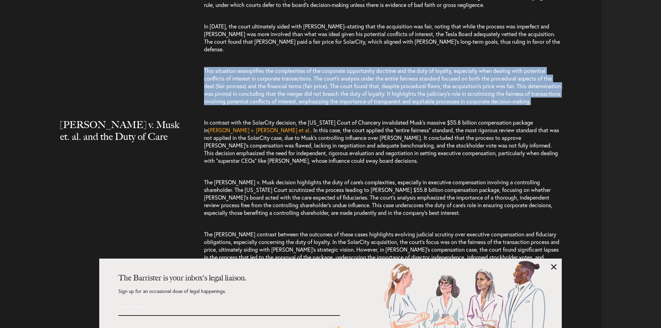
click at [277, 69] on span "This situation exemplifies the complexities of the corporate opportunity doctri…" at bounding box center [382, 86] width 356 height 38
click at [277, 75] on p "This situation exemplifies the complexities of the corporate opportunity doctri…" at bounding box center [383, 86] width 358 height 52
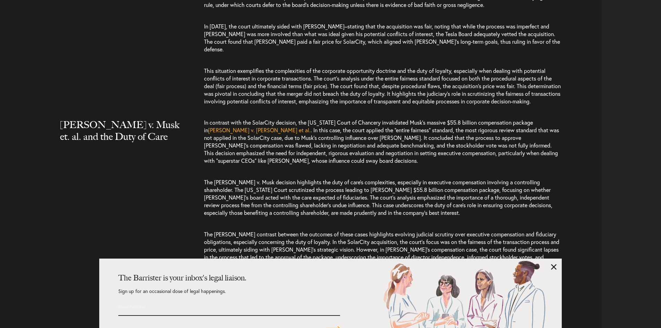
click at [277, 75] on p "This situation exemplifies the complexities of the corporate opportunity doctri…" at bounding box center [383, 86] width 358 height 52
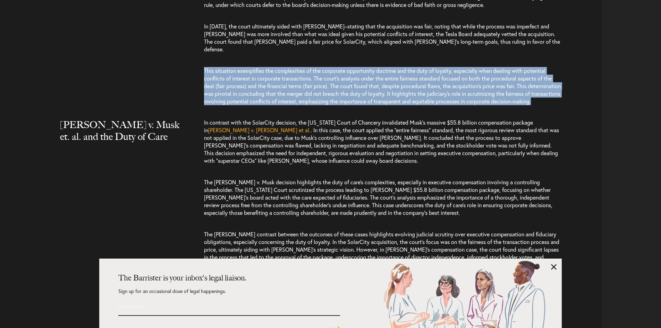
click at [277, 75] on p "This situation exemplifies the complexities of the corporate opportunity doctri…" at bounding box center [383, 86] width 358 height 52
click at [275, 75] on p "This situation exemplifies the complexities of the corporate opportunity doctri…" at bounding box center [383, 86] width 358 height 52
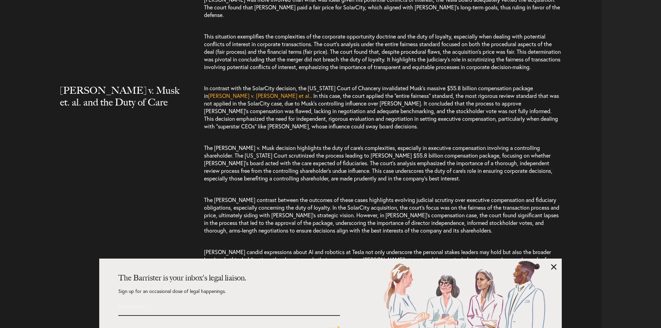
scroll to position [1352, 0]
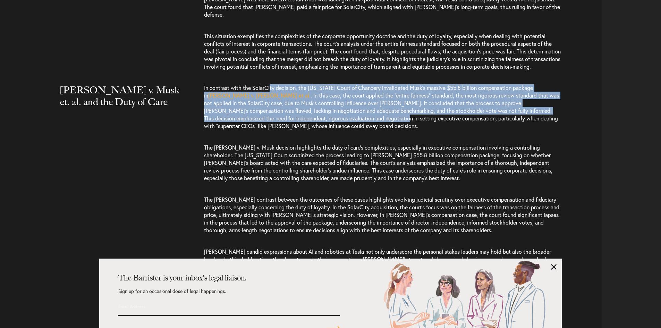
drag, startPoint x: 270, startPoint y: 58, endPoint x: 327, endPoint y: 92, distance: 66.5
click at [327, 92] on p "In contrast with the SolarCity decision, the [US_STATE] Court of Chancery inval…" at bounding box center [383, 110] width 358 height 53
click at [327, 92] on span ". In this case, the court applied the “entire fairness” standard, the most rigo…" at bounding box center [381, 111] width 355 height 38
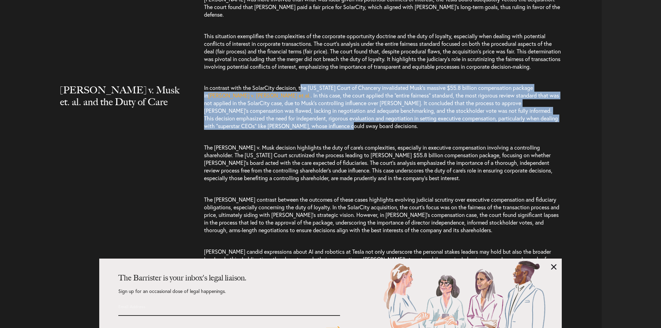
drag, startPoint x: 330, startPoint y: 99, endPoint x: 301, endPoint y: 60, distance: 48.8
click at [301, 84] on p "In contrast with the SolarCity decision, the [US_STATE] Court of Chancery inval…" at bounding box center [383, 110] width 358 height 53
click at [301, 84] on span "In contrast with the SolarCity decision, the [US_STATE] Court of Chancery inval…" at bounding box center [368, 91] width 329 height 15
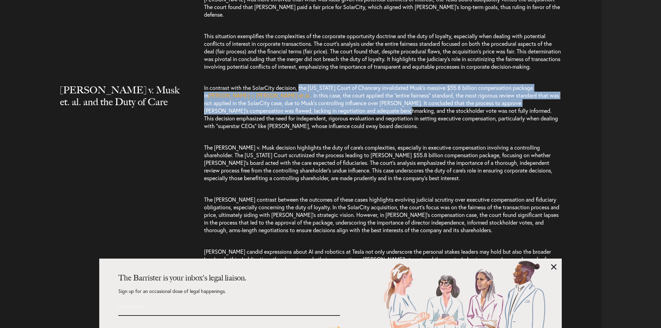
drag, startPoint x: 301, startPoint y: 60, endPoint x: 316, endPoint y: 86, distance: 30.4
click at [316, 86] on p "In contrast with the SolarCity decision, the [US_STATE] Court of Chancery inval…" at bounding box center [383, 110] width 358 height 53
click at [316, 92] on span ". In this case, the court applied the “entire fairness” standard, the most rigo…" at bounding box center [381, 111] width 355 height 38
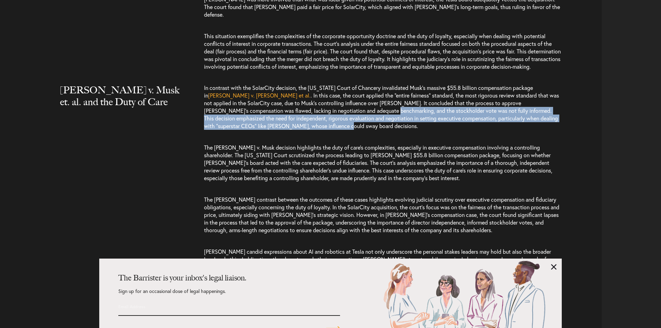
drag, startPoint x: 326, startPoint y: 102, endPoint x: 309, endPoint y: 71, distance: 35.2
click at [310, 84] on p "In contrast with the SolarCity decision, the [US_STATE] Court of Chancery inval…" at bounding box center [383, 110] width 358 height 53
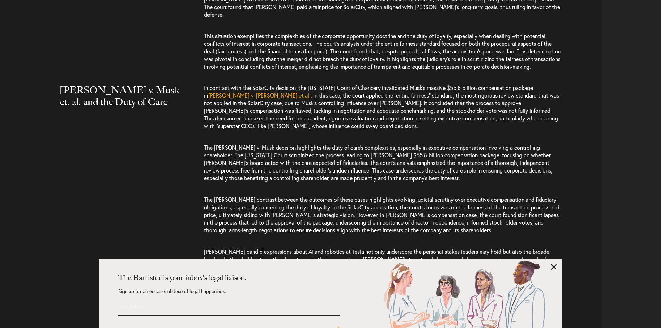
click at [309, 92] on span ". In this case, the court applied the “entire fairness” standard, the most rigo…" at bounding box center [381, 111] width 355 height 38
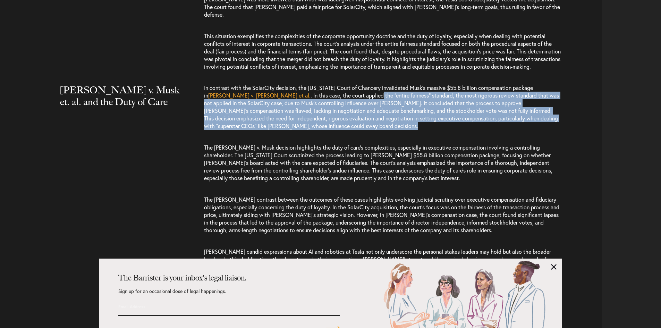
drag, startPoint x: 309, startPoint y: 70, endPoint x: 327, endPoint y: 103, distance: 37.4
click at [327, 103] on p "In contrast with the SolarCity decision, the [US_STATE] Court of Chancery inval…" at bounding box center [383, 110] width 358 height 53
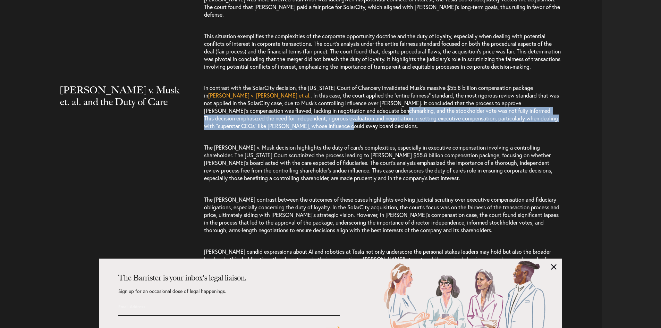
drag, startPoint x: 320, startPoint y: 89, endPoint x: 317, endPoint y: 77, distance: 12.0
click at [317, 84] on p "In contrast with the SolarCity decision, the [US_STATE] Court of Chancery inval…" at bounding box center [383, 110] width 358 height 53
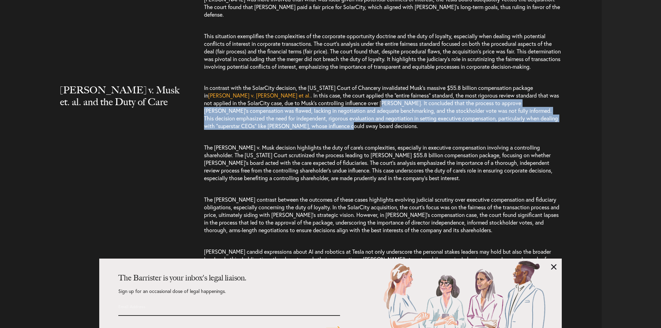
click at [317, 92] on span ". In this case, the court applied the “entire fairness” standard, the most rigo…" at bounding box center [381, 111] width 355 height 38
drag, startPoint x: 317, startPoint y: 77, endPoint x: 334, endPoint y: 101, distance: 29.3
click at [334, 101] on p "In contrast with the SolarCity decision, the [US_STATE] Court of Chancery inval…" at bounding box center [383, 110] width 358 height 53
drag, startPoint x: 334, startPoint y: 101, endPoint x: 314, endPoint y: 75, distance: 33.4
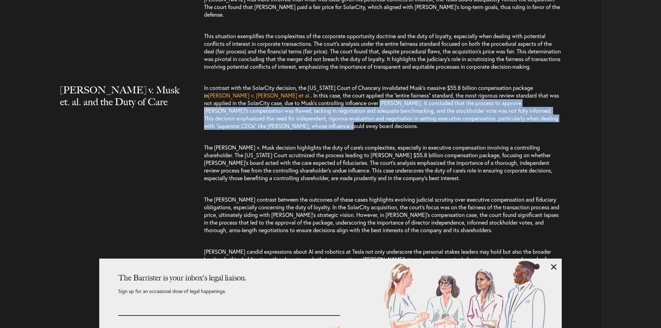
click at [314, 84] on p "In contrast with the SolarCity decision, the [US_STATE] Court of Chancery inval…" at bounding box center [383, 110] width 358 height 53
click at [314, 92] on span ". In this case, the court applied the “entire fairness” standard, the most rigo…" at bounding box center [381, 111] width 355 height 38
drag, startPoint x: 314, startPoint y: 75, endPoint x: 326, endPoint y: 100, distance: 28.2
click at [326, 100] on p "In contrast with the SolarCity decision, the [US_STATE] Court of Chancery inval…" at bounding box center [383, 110] width 358 height 53
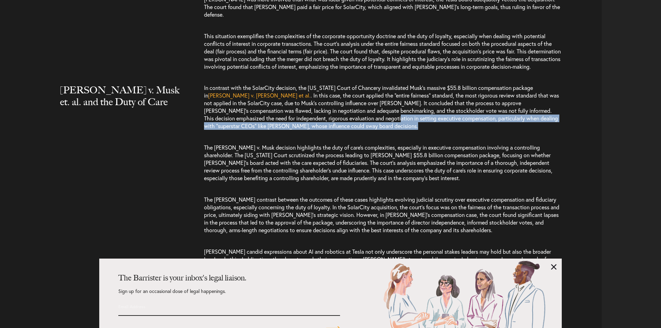
drag, startPoint x: 324, startPoint y: 98, endPoint x: 316, endPoint y: 81, distance: 18.8
click at [317, 84] on p "In contrast with the SolarCity decision, the [US_STATE] Court of Chancery inval…" at bounding box center [383, 110] width 358 height 53
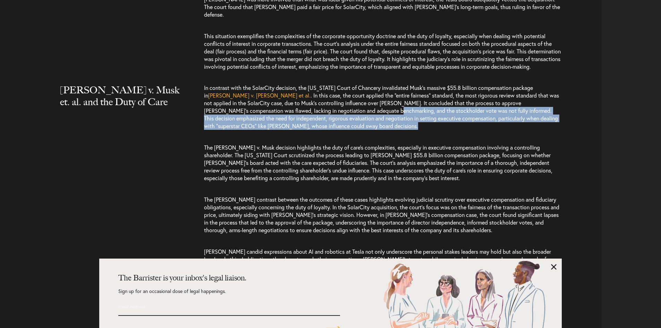
click at [316, 92] on span ". In this case, the court applied the “entire fairness” standard, the most rigo…" at bounding box center [381, 111] width 355 height 38
drag, startPoint x: 316, startPoint y: 81, endPoint x: 328, endPoint y: 101, distance: 22.8
click at [328, 101] on p "In contrast with the SolarCity decision, the [US_STATE] Court of Chancery inval…" at bounding box center [383, 110] width 358 height 53
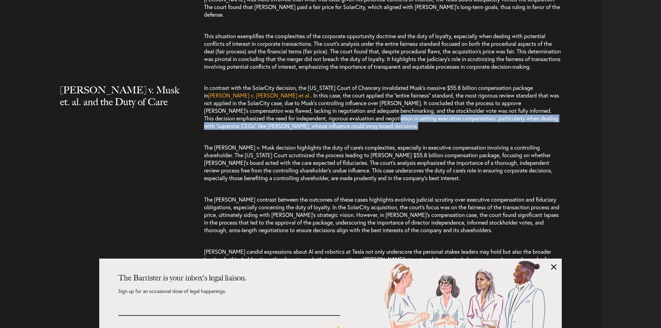
drag, startPoint x: 328, startPoint y: 101, endPoint x: 318, endPoint y: 80, distance: 22.8
click at [320, 84] on p "In contrast with the SolarCity decision, the [US_STATE] Court of Chancery inval…" at bounding box center [383, 110] width 358 height 53
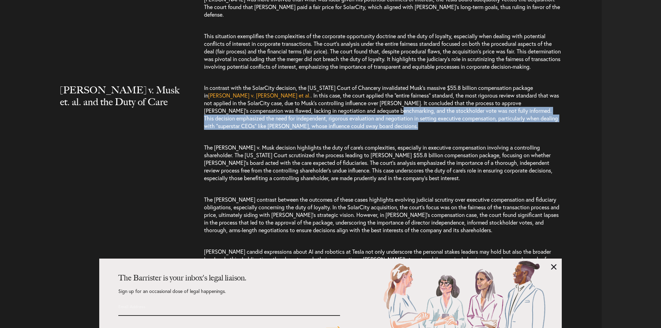
click at [318, 92] on span ". In this case, the court applied the “entire fairness” standard, the most rigo…" at bounding box center [381, 111] width 355 height 38
drag
click at [331, 104] on p "In contrast with the SolarCity decision, the [US_STATE] Court of Chancery inval…" at bounding box center [383, 110] width 358 height 53
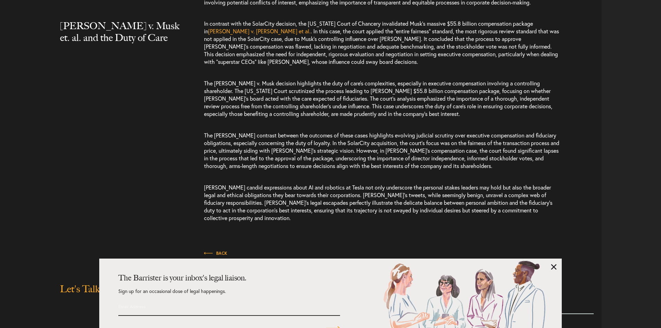
scroll to position [1422, 0]
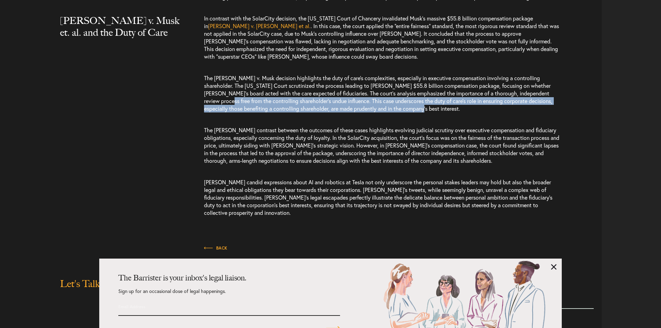
drag, startPoint x: 422, startPoint y: 83, endPoint x: 204, endPoint y: 70, distance: 218.5
click at [204, 70] on p "The [PERSON_NAME] v. Musk decision highlights the duty of care’s complexities, …" at bounding box center [383, 93] width 358 height 52
click at [204, 74] on span "The [PERSON_NAME] v. Musk decision highlights the duty of care’s complexities, …" at bounding box center [378, 93] width 348 height 38
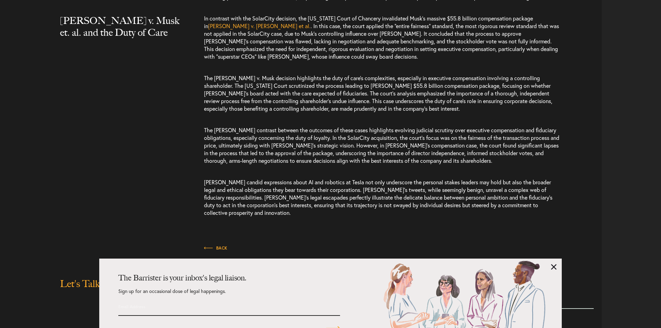
click at [195, 51] on div "[PERSON_NAME] v. Musk et. al. and the Duty of Care In contrast with the SolarCi…" at bounding box center [303, 119] width 596 height 209
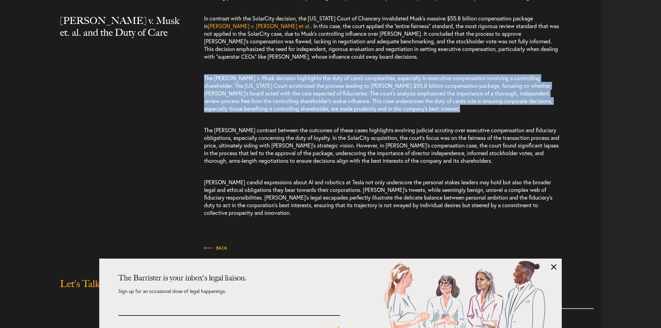
click at [195, 51] on div "[PERSON_NAME] v. Musk et. al. and the Duty of Care In contrast with the SolarCi…" at bounding box center [303, 119] width 596 height 209
click at [206, 74] on span "The [PERSON_NAME] v. Musk decision highlights the duty of care’s complexities, …" at bounding box center [378, 93] width 348 height 38
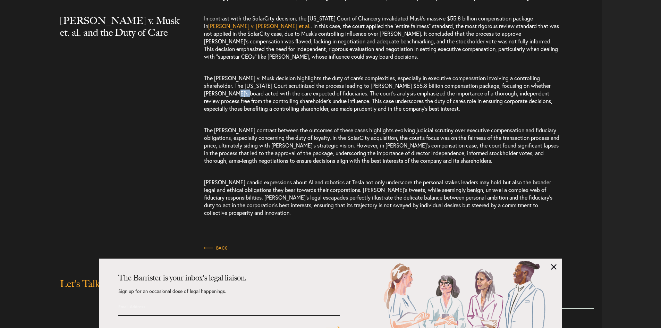
click at [206, 74] on span "The [PERSON_NAME] v. Musk decision highlights the duty of care’s complexities, …" at bounding box center [378, 93] width 348 height 38
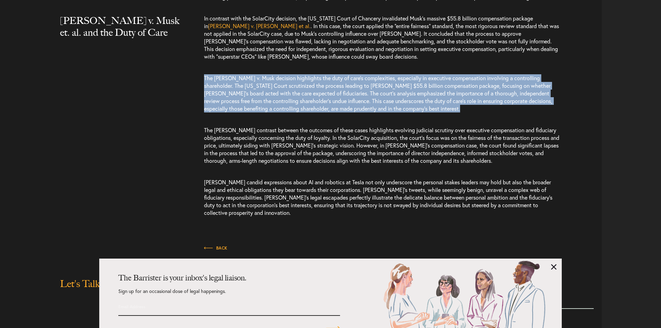
click at [206, 74] on span "The [PERSON_NAME] v. Musk decision highlights the duty of care’s complexities, …" at bounding box center [378, 93] width 348 height 38
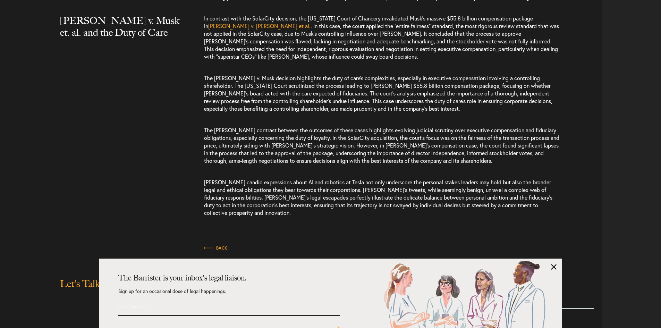
click at [211, 119] on p "The [PERSON_NAME] contrast between the outcomes of these cases highlights evolv…" at bounding box center [383, 145] width 358 height 52
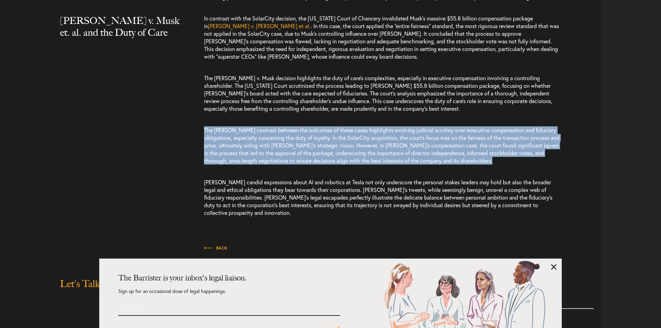
click at [211, 119] on p "The [PERSON_NAME] contrast between the outcomes of these cases highlights evolv…" at bounding box center [383, 145] width 358 height 52
click at [222, 126] on span "The [PERSON_NAME] contrast between the outcomes of these cases highlights evolv…" at bounding box center [381, 145] width 355 height 38
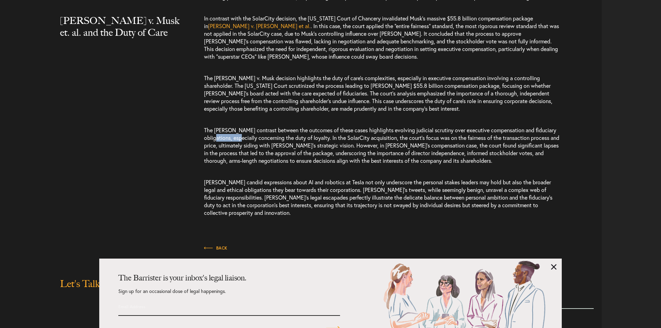
click at [222, 126] on span "The [PERSON_NAME] contrast between the outcomes of these cases highlights evolv…" at bounding box center [381, 145] width 355 height 38
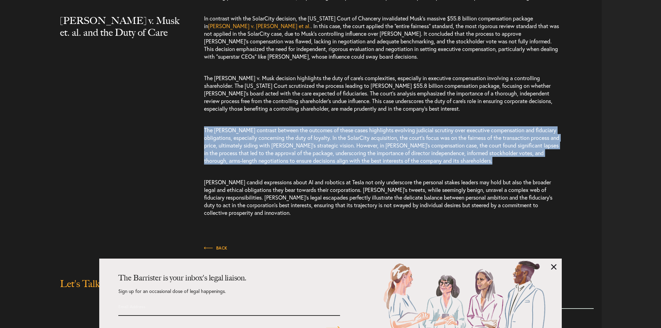
click at [222, 126] on span "The [PERSON_NAME] contrast between the outcomes of these cases highlights evolv…" at bounding box center [381, 145] width 355 height 38
click at [252, 119] on p "The [PERSON_NAME] contrast between the outcomes of these cases highlights evolv…" at bounding box center [383, 145] width 358 height 52
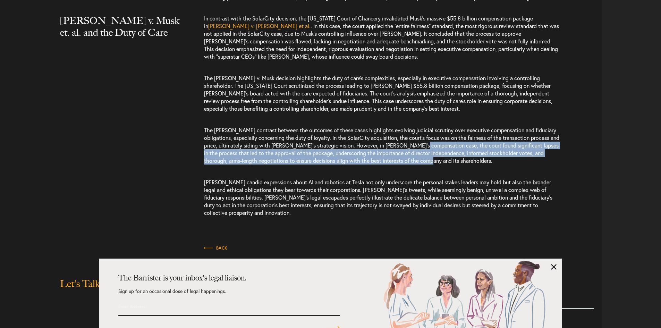
drag, startPoint x: 450, startPoint y: 130, endPoint x: 423, endPoint y: 128, distance: 27.2
click at [423, 127] on p "The [PERSON_NAME] contrast between the outcomes of these cases highlights evolv…" at bounding box center [383, 145] width 358 height 52
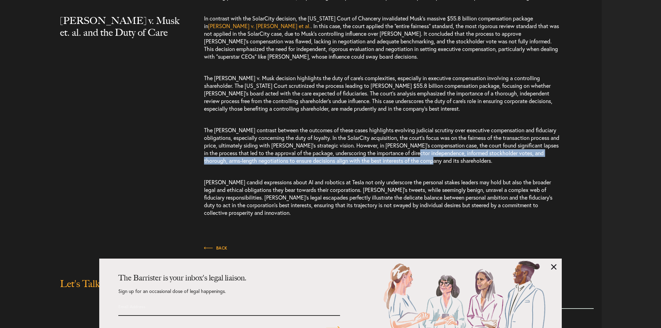
click at [423, 128] on span "The [PERSON_NAME] contrast between the outcomes of these cases highlights evolv…" at bounding box center [381, 145] width 355 height 38
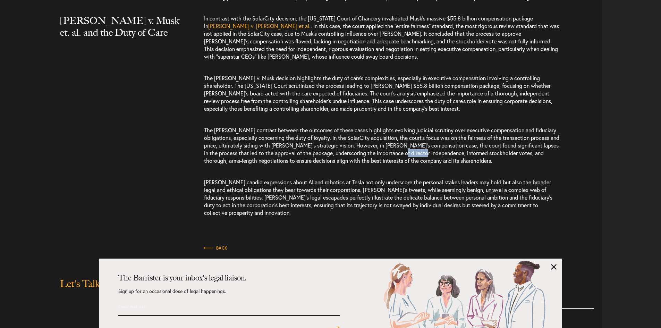
click at [423, 128] on span "The [PERSON_NAME] contrast between the outcomes of these cases highlights evolv…" at bounding box center [381, 145] width 355 height 38
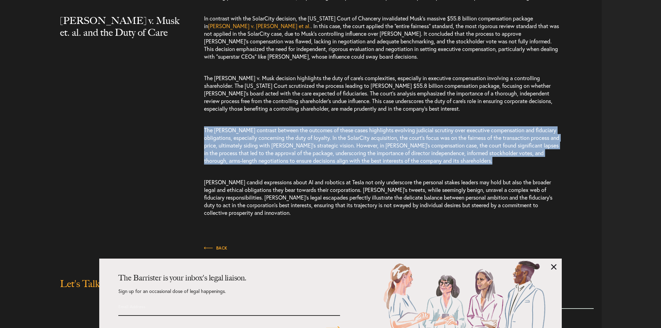
click at [423, 128] on span "The [PERSON_NAME] contrast between the outcomes of these cases highlights evolv…" at bounding box center [381, 145] width 355 height 38
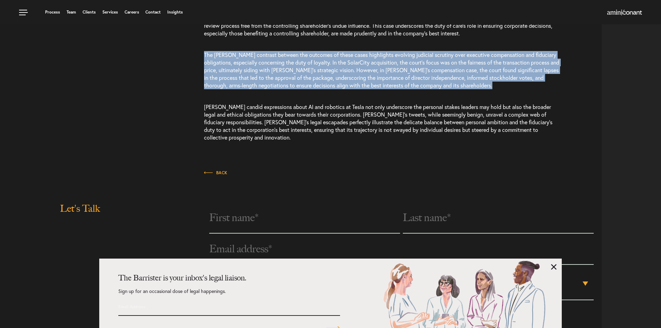
scroll to position [1491, 0]
